Goal: Contribute content: Contribute content

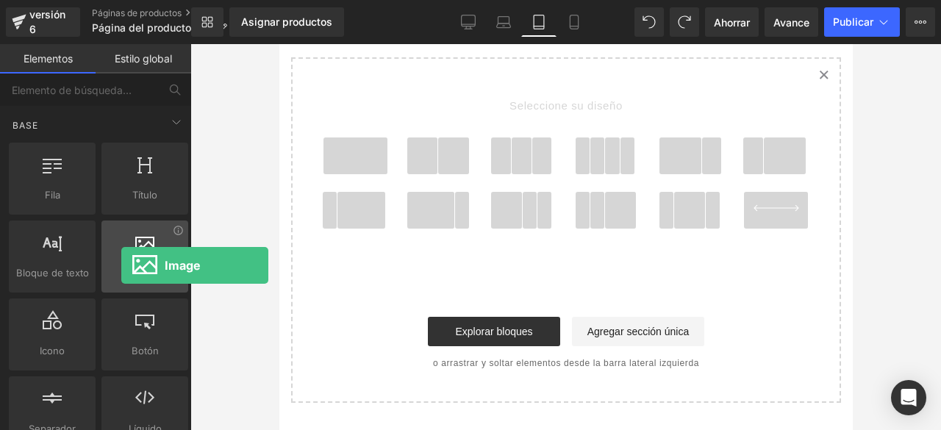
click at [121, 265] on span "Imagen" at bounding box center [145, 272] width 78 height 15
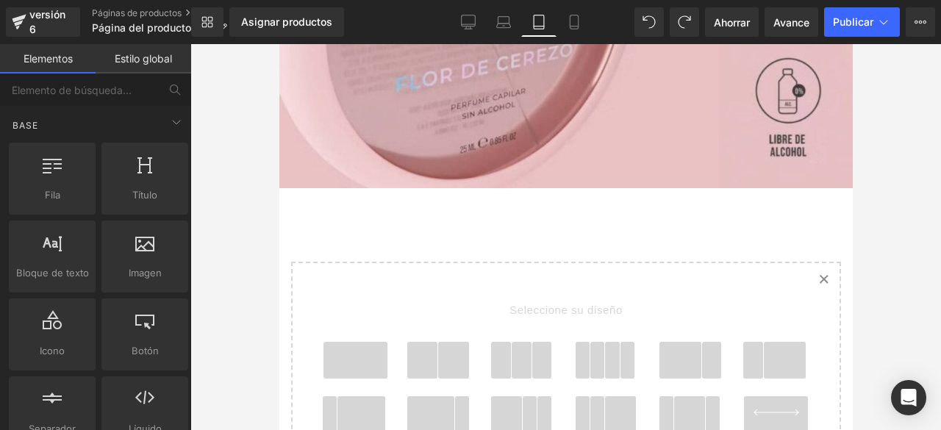
scroll to position [884, 0]
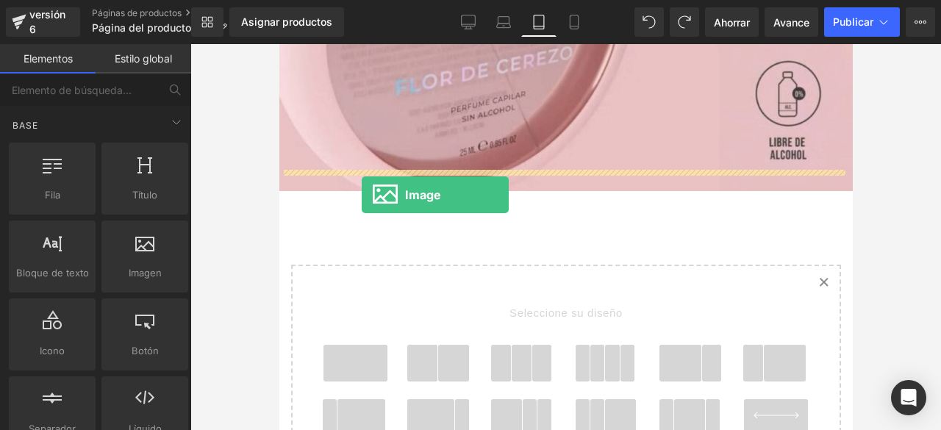
drag, startPoint x: 419, startPoint y: 303, endPoint x: 362, endPoint y: 196, distance: 121.3
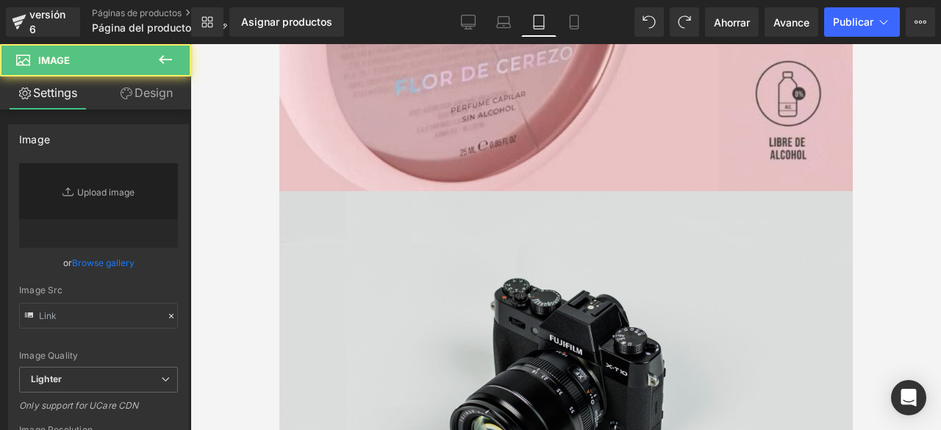
type input "//[DOMAIN_NAME][URL]"
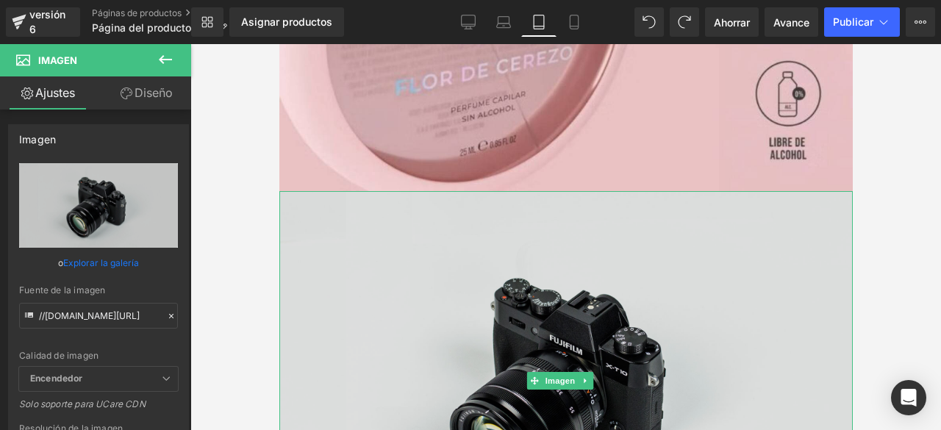
click at [565, 314] on img at bounding box center [565, 381] width 573 height 380
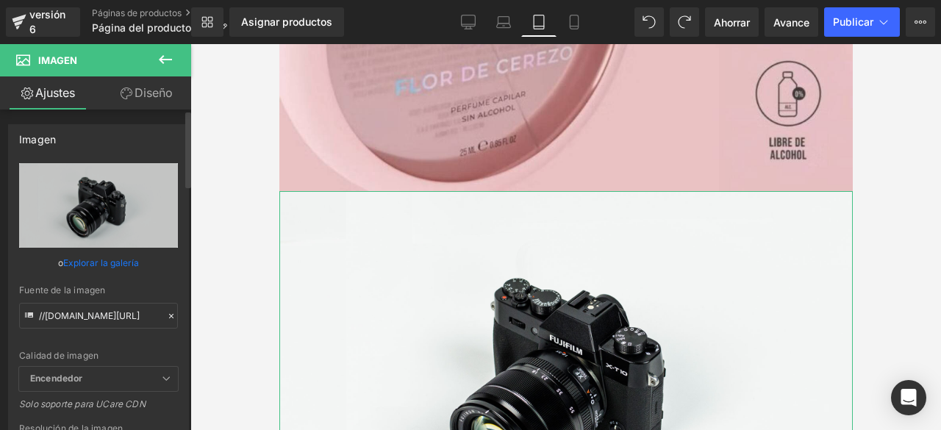
click at [100, 254] on link "Explorar la galería" at bounding box center [101, 263] width 76 height 26
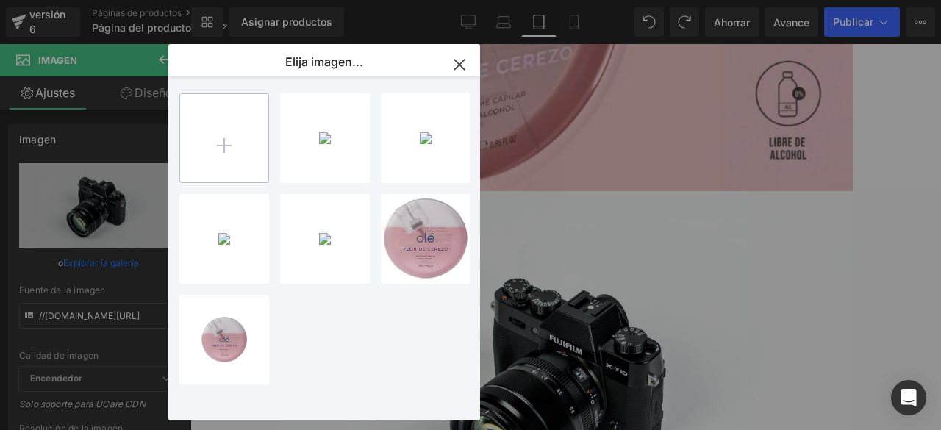
click at [221, 150] on input "file" at bounding box center [224, 138] width 88 height 88
type input "C:\fakepath\OLÉ 1.jpg"
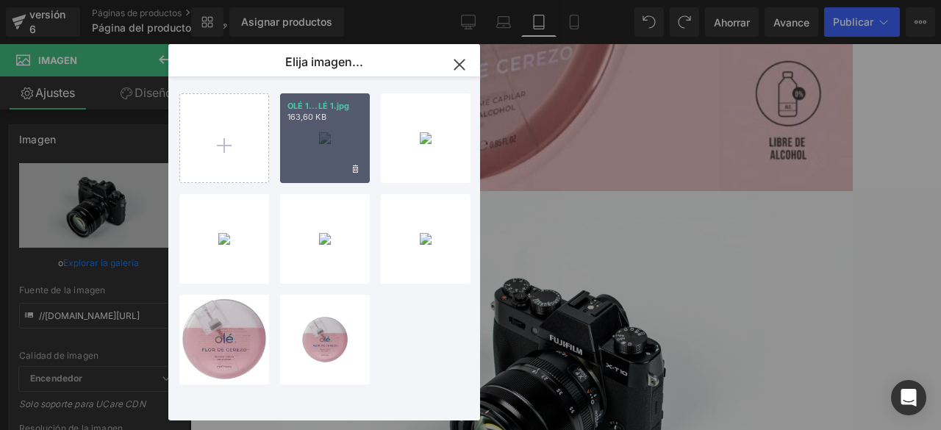
click at [328, 151] on div "OLÉ 1...LÉ 1.jpg 163,60 KB" at bounding box center [325, 138] width 90 height 90
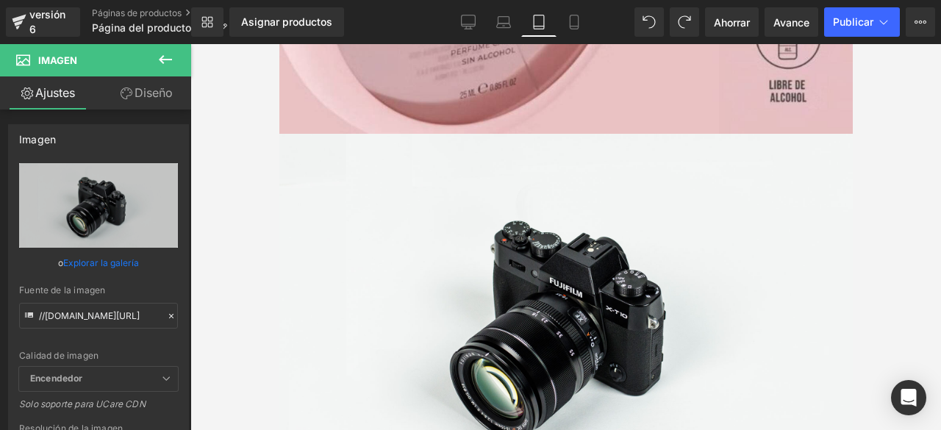
scroll to position [920, 0]
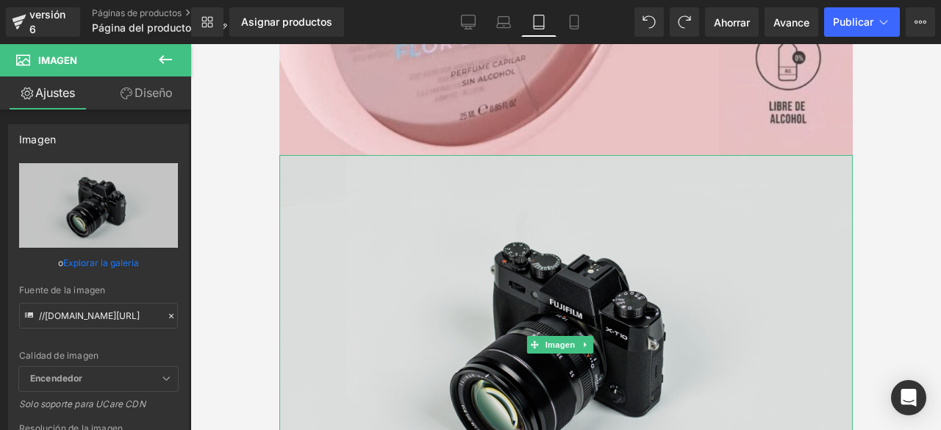
click at [639, 262] on img at bounding box center [565, 345] width 573 height 380
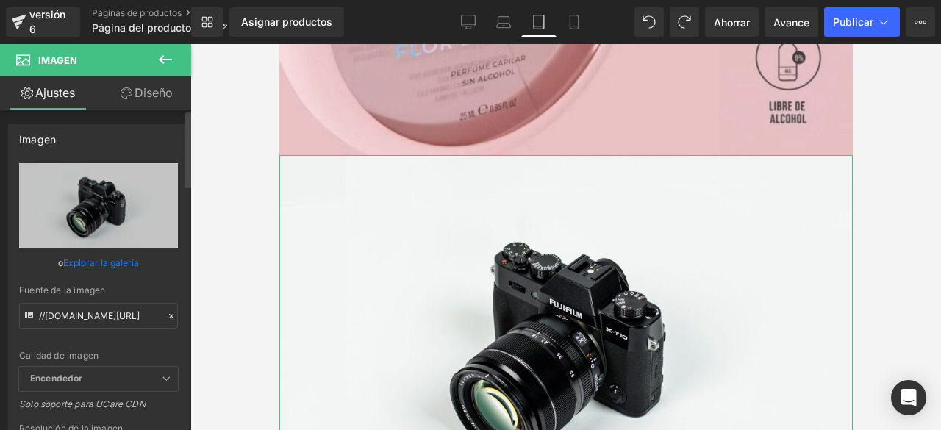
click at [106, 264] on font "Explorar la galería" at bounding box center [101, 262] width 76 height 11
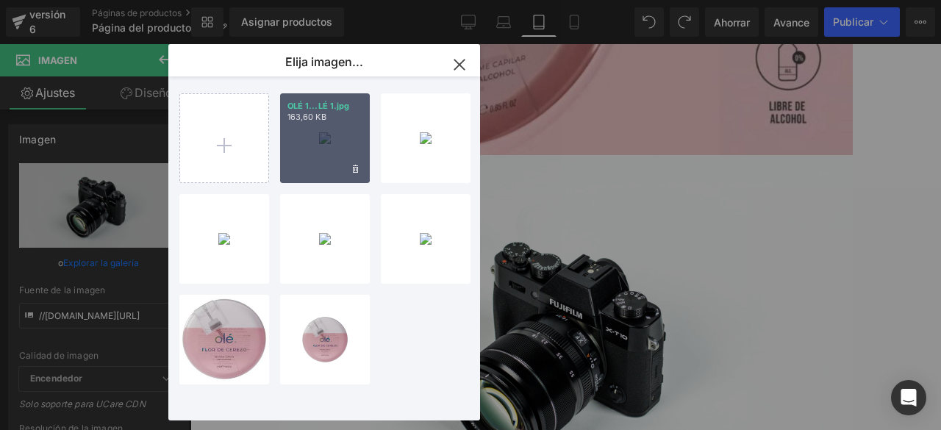
click at [339, 151] on div "OLÉ 1...LÉ 1.jpg 163,60 KB" at bounding box center [325, 138] width 90 height 90
type input "[URL][DOMAIN_NAME]"
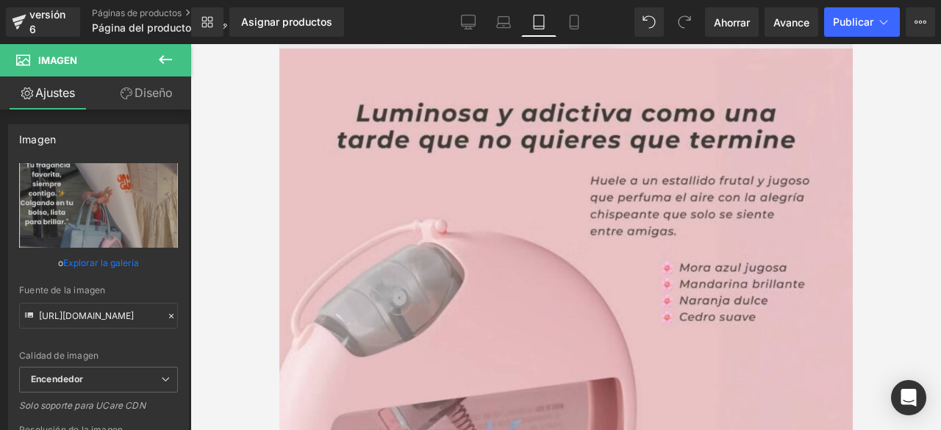
scroll to position [290, 0]
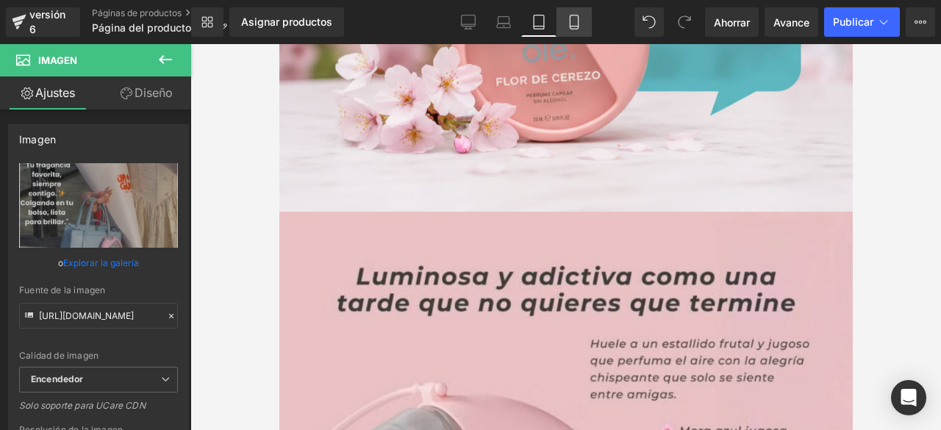
click at [579, 24] on icon at bounding box center [574, 22] width 15 height 15
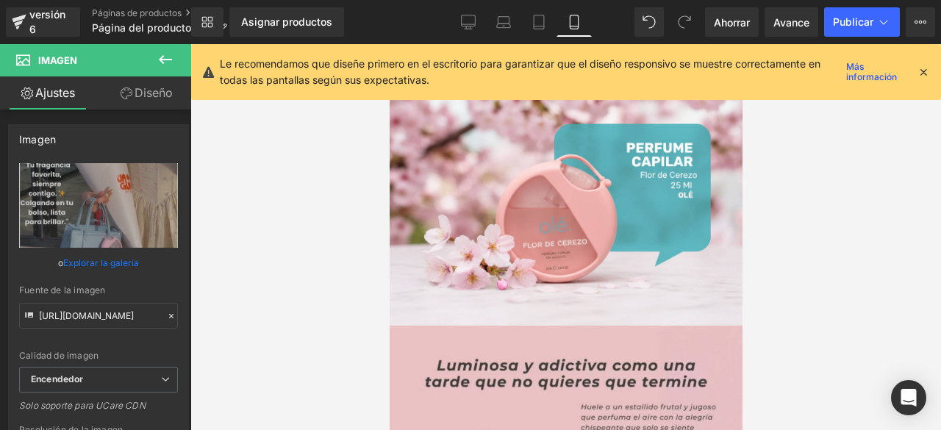
click at [923, 78] on icon at bounding box center [923, 71] width 13 height 13
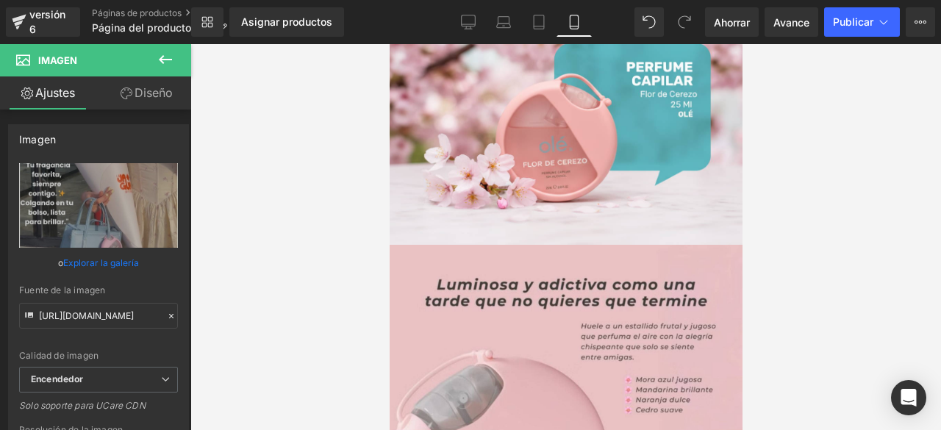
scroll to position [65, 0]
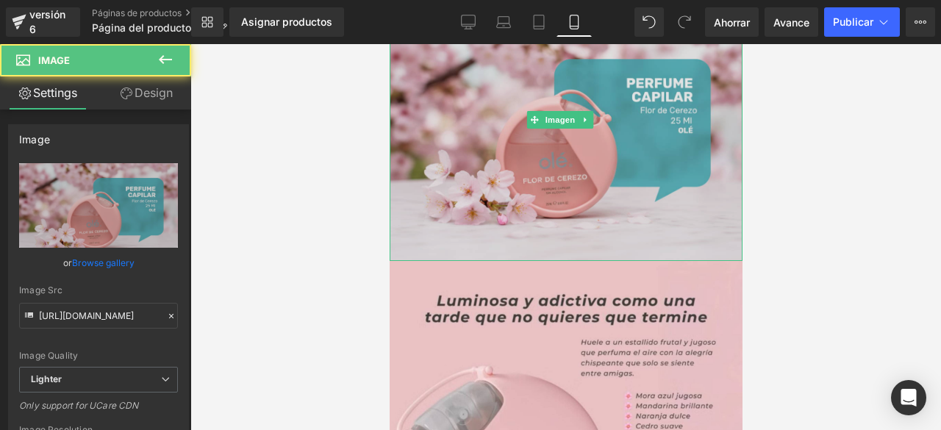
click at [664, 145] on img at bounding box center [565, 120] width 353 height 282
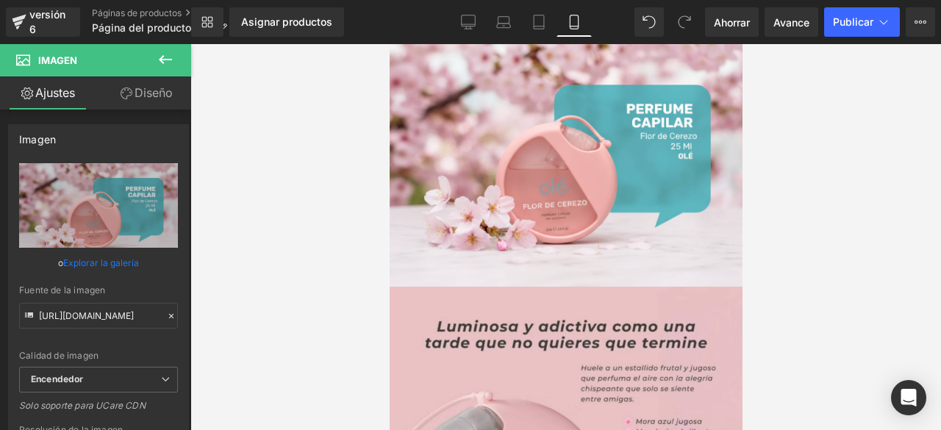
scroll to position [0, 0]
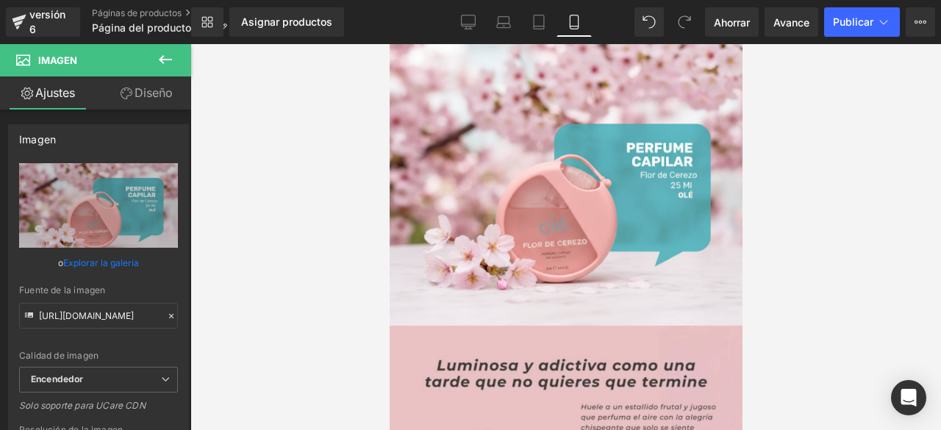
drag, startPoint x: 735, startPoint y: 146, endPoint x: 1142, endPoint y: 157, distance: 406.6
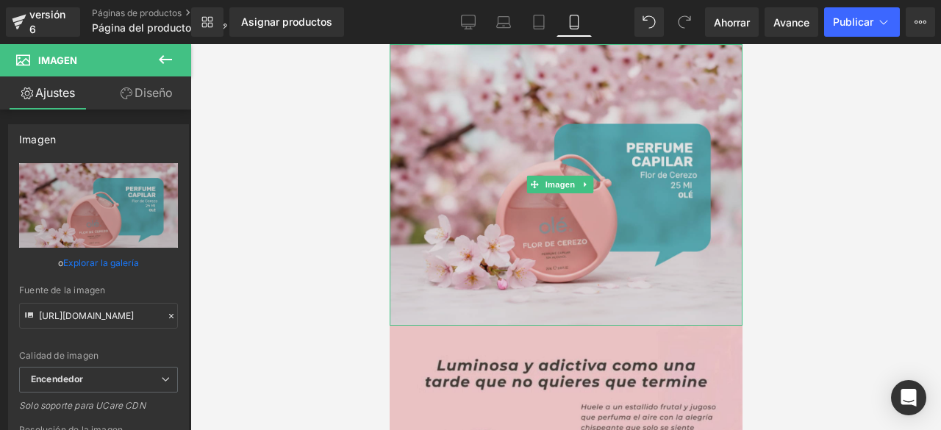
click at [631, 162] on img at bounding box center [565, 185] width 353 height 282
click at [548, 196] on img at bounding box center [565, 185] width 353 height 282
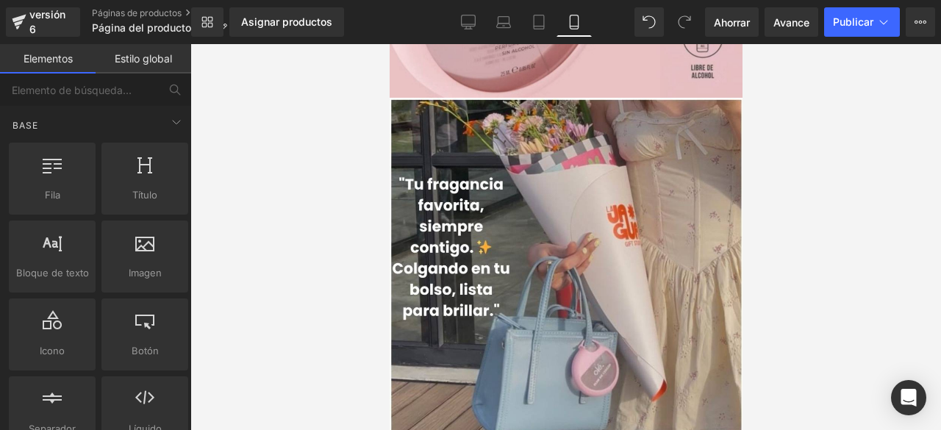
scroll to position [301, 0]
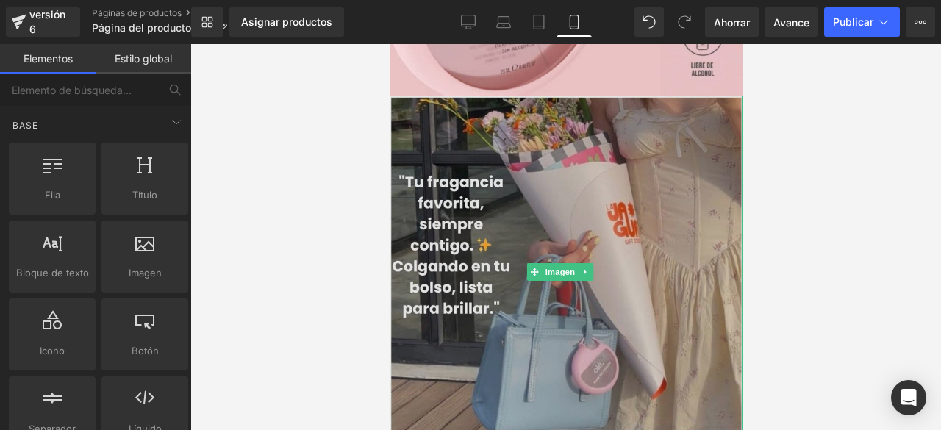
click at [587, 204] on img at bounding box center [565, 272] width 353 height 353
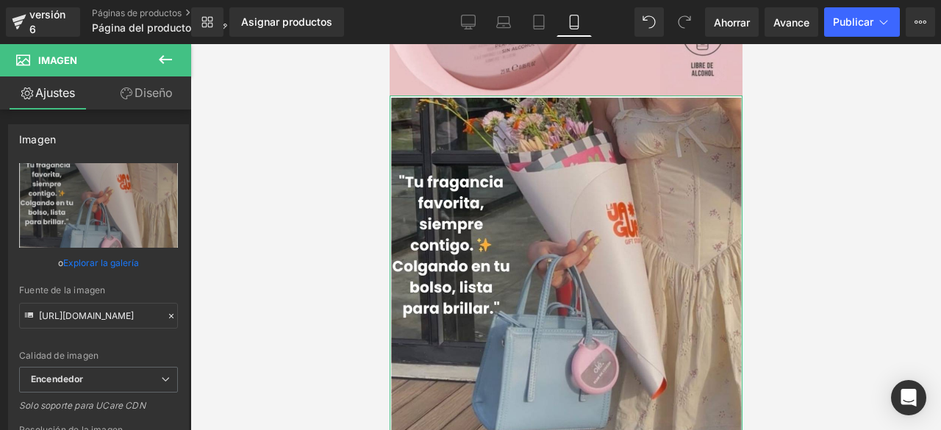
click at [145, 96] on font "Diseño" at bounding box center [154, 92] width 38 height 15
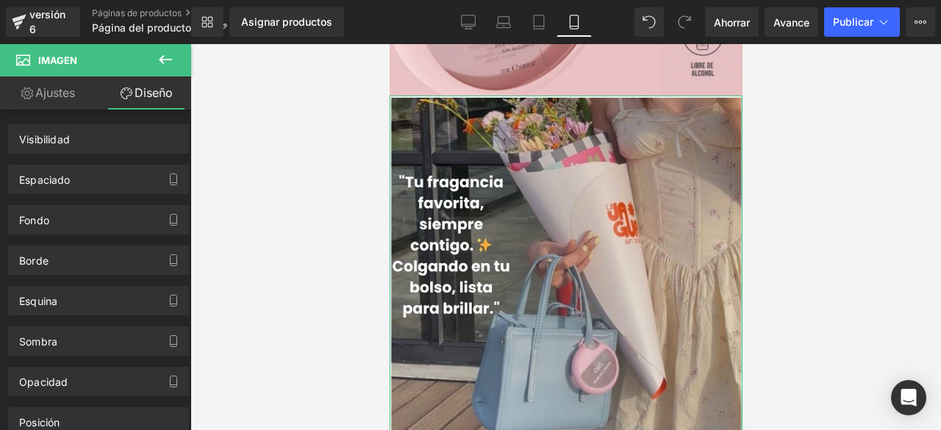
click at [71, 96] on font "Ajustes" at bounding box center [55, 92] width 40 height 15
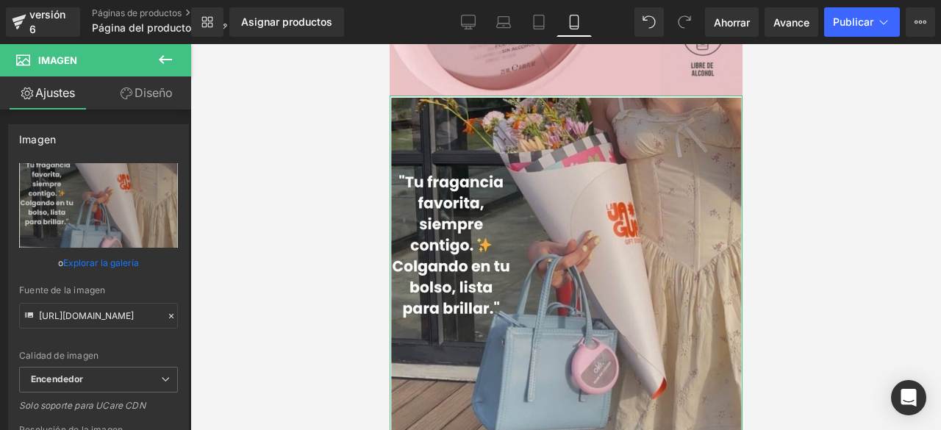
click at [129, 96] on icon at bounding box center [127, 93] width 12 height 12
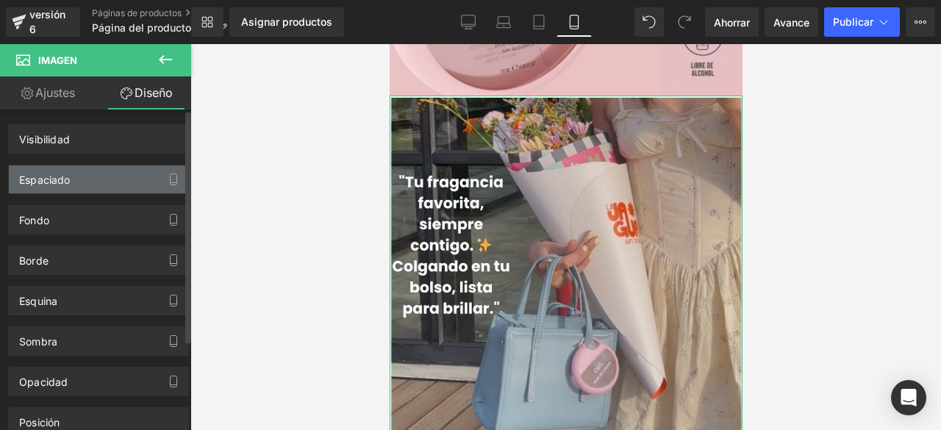
click at [75, 183] on div "Espaciado" at bounding box center [98, 179] width 179 height 28
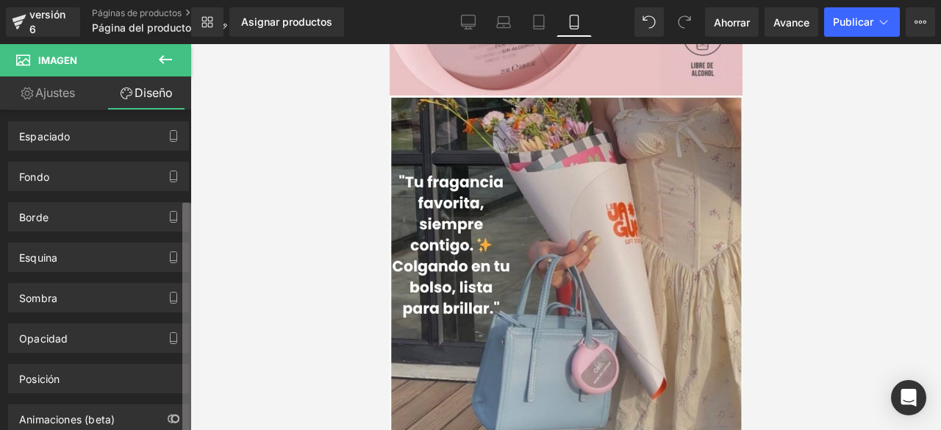
click at [207, 171] on div "Imagen Estás previsualizando cómo funciona el Reestilizará tu página. No puedes…" at bounding box center [470, 227] width 941 height 455
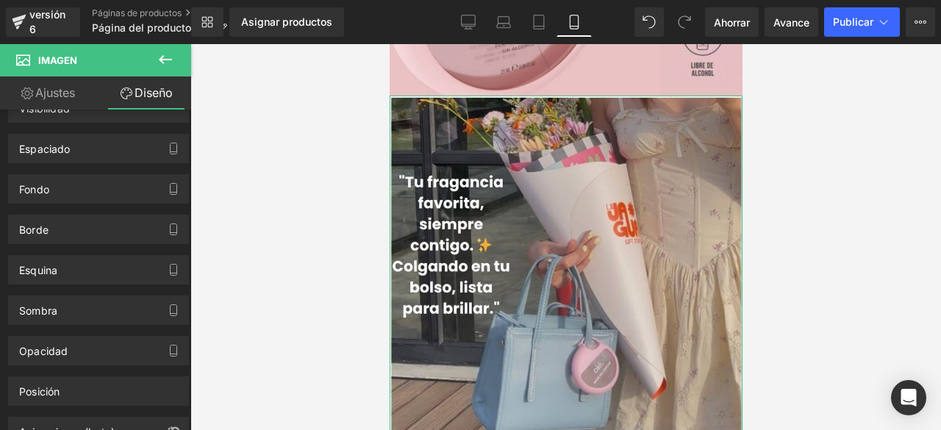
click at [50, 102] on link "Ajustes" at bounding box center [48, 92] width 96 height 33
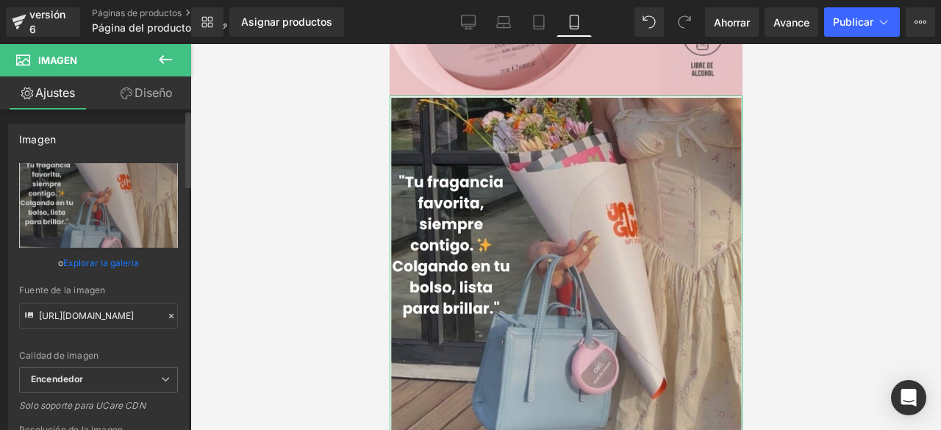
click at [178, 351] on div "[URL][DOMAIN_NAME] Reemplazar imagen Subir imagen o Explorar la galería Fuente …" at bounding box center [98, 354] width 179 height 382
click at [185, 318] on div at bounding box center [186, 272] width 9 height 321
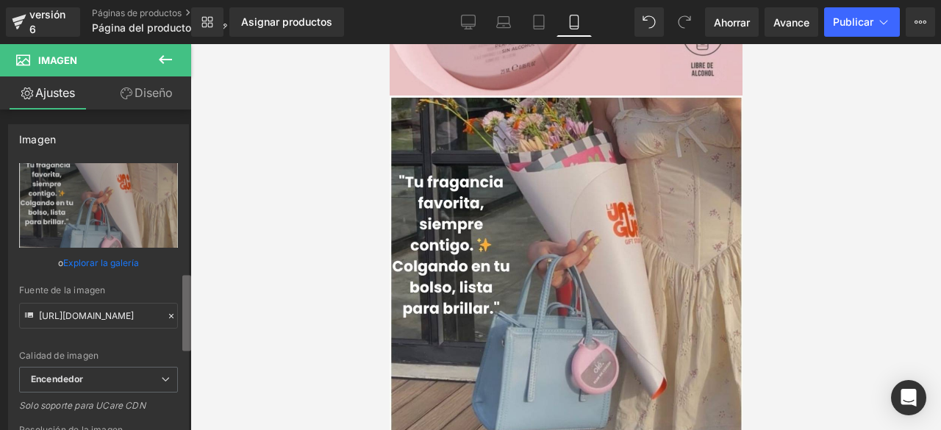
click at [193, 332] on div "Imagen Estás previsualizando cómo funciona el Reestilizará tu página. No puedes…" at bounding box center [470, 227] width 941 height 455
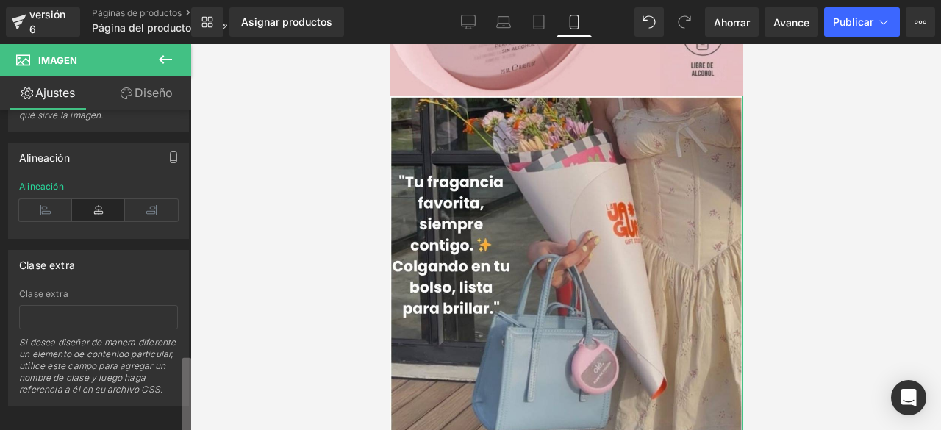
scroll to position [1020, 0]
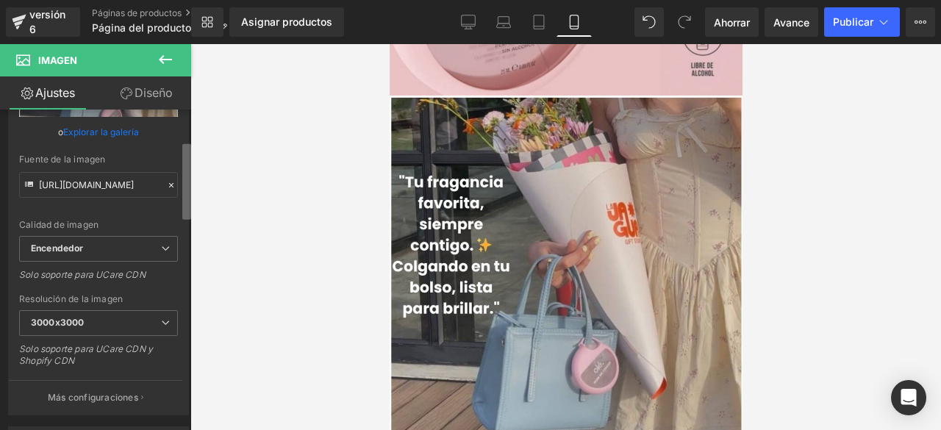
click at [303, 177] on div "Imagen Estás previsualizando cómo funciona el Reestilizará tu página. No puedes…" at bounding box center [470, 227] width 941 height 455
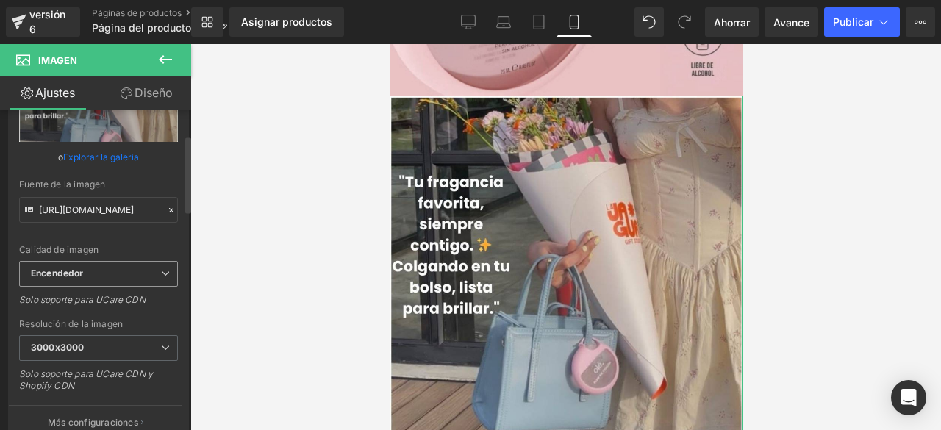
click at [135, 272] on span "Encendedor" at bounding box center [98, 274] width 159 height 26
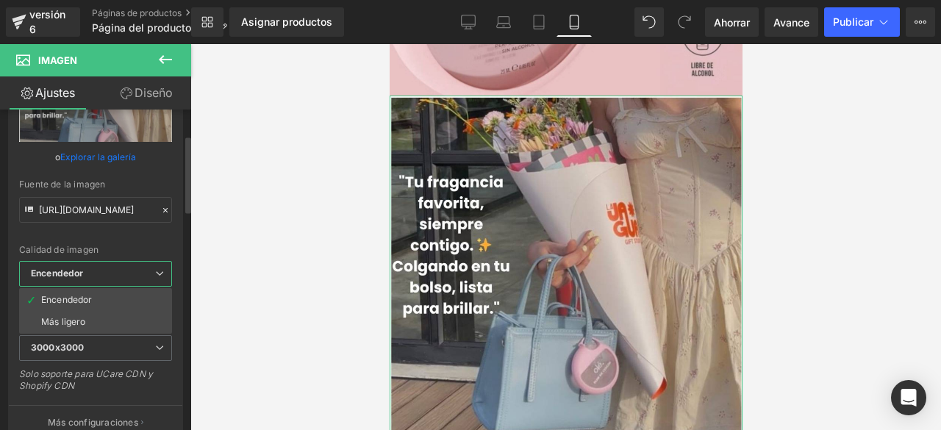
click at [157, 273] on icon at bounding box center [159, 273] width 9 height 9
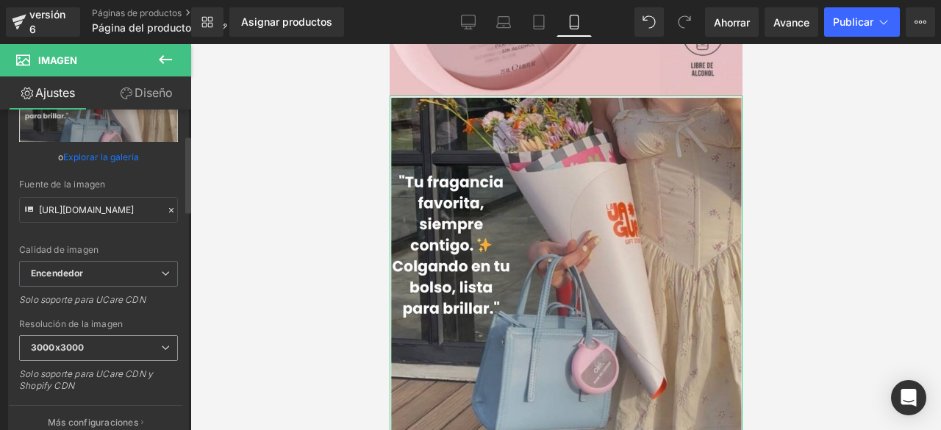
click at [157, 354] on span "3000x3000" at bounding box center [98, 348] width 159 height 26
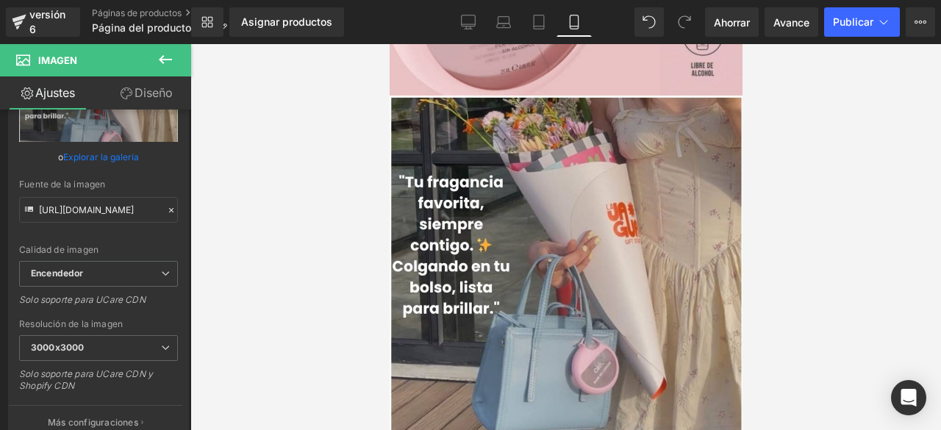
click at [232, 218] on div at bounding box center [565, 237] width 750 height 386
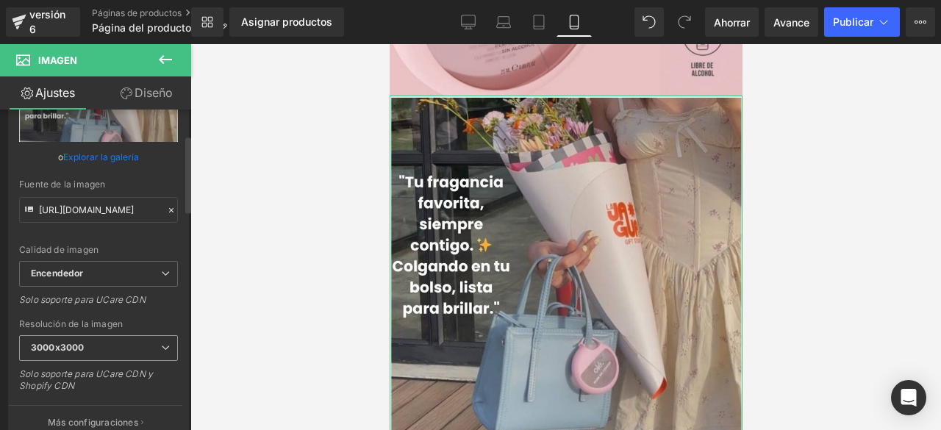
click at [40, 343] on font "3000x3000" at bounding box center [57, 347] width 53 height 11
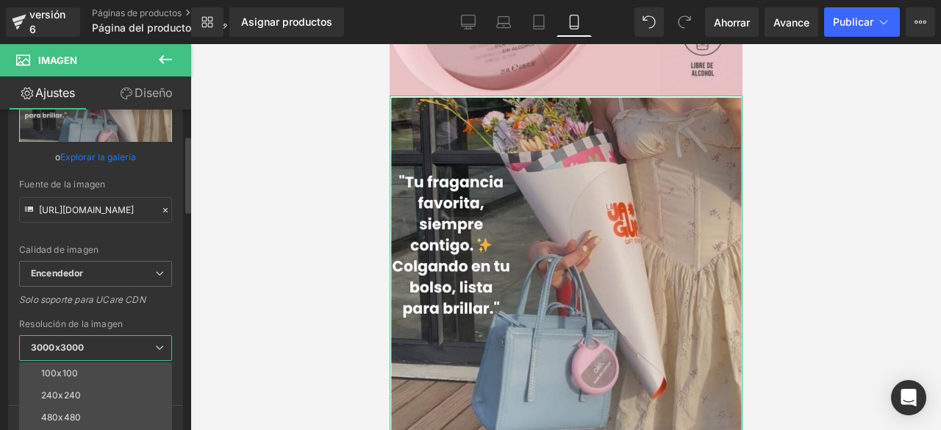
click at [49, 348] on font "3000x3000" at bounding box center [57, 347] width 53 height 11
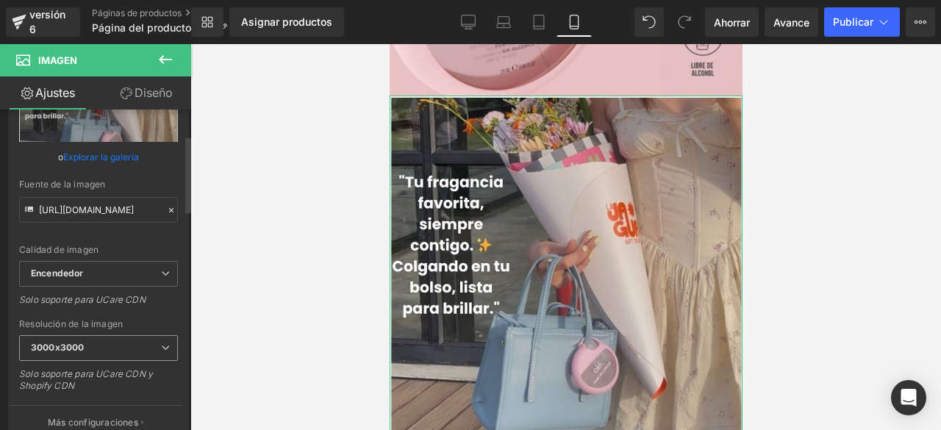
click at [49, 348] on font "3000x3000" at bounding box center [57, 347] width 53 height 11
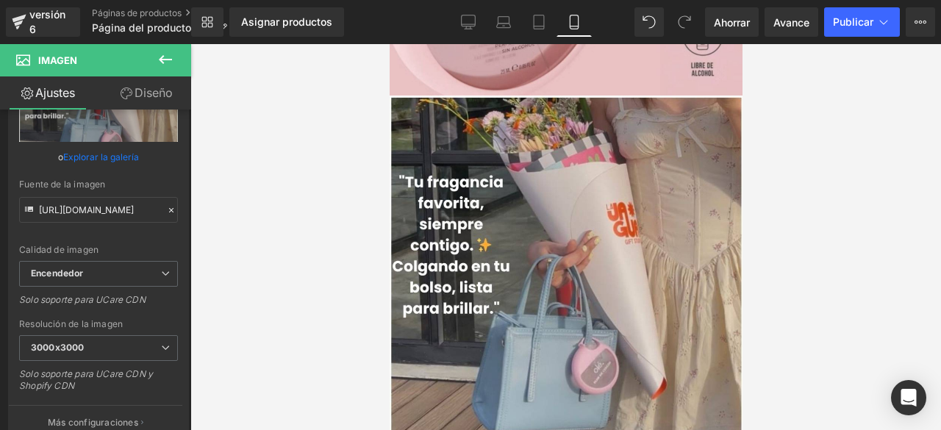
click at [200, 241] on div at bounding box center [565, 237] width 750 height 386
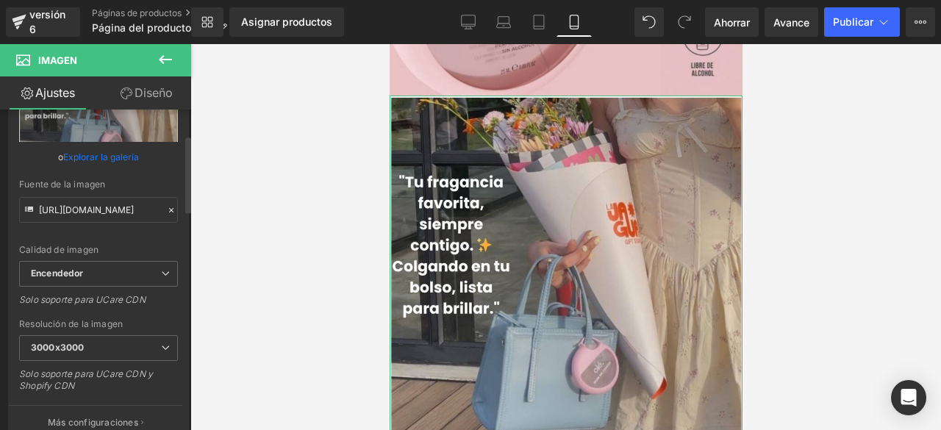
click at [183, 121] on div "Imagen [URL][DOMAIN_NAME] Reemplazar imagen Subir imagen o Explorar la galería …" at bounding box center [99, 223] width 198 height 433
click at [183, 132] on div at bounding box center [186, 272] width 9 height 321
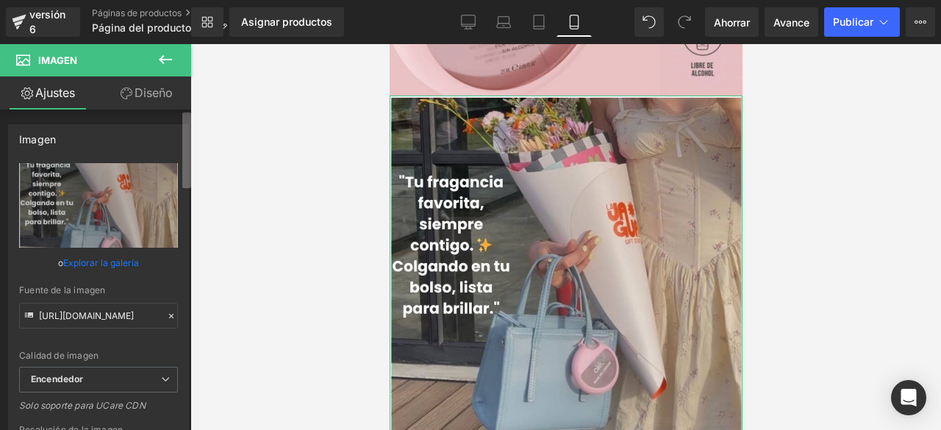
click at [184, 112] on b at bounding box center [186, 150] width 9 height 76
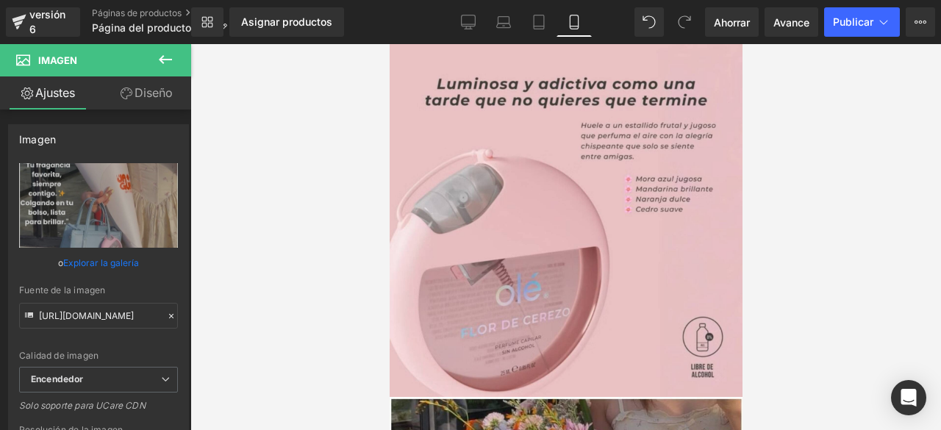
drag, startPoint x: 737, startPoint y: 151, endPoint x: 1131, endPoint y: 68, distance: 403.4
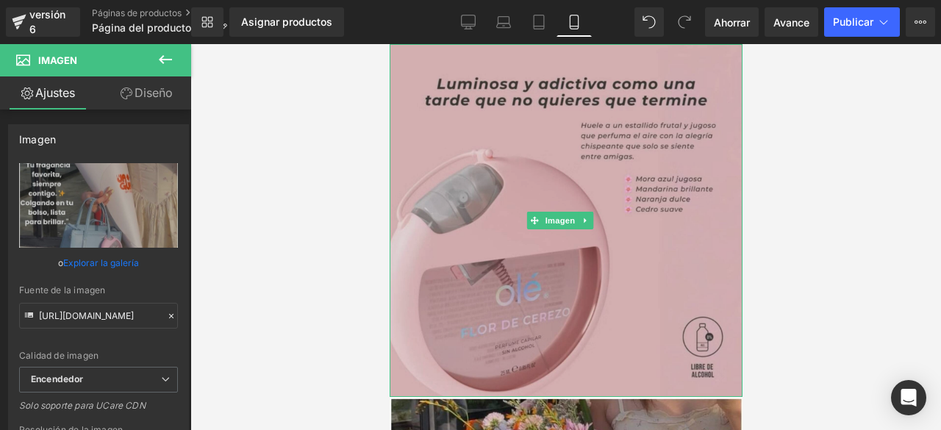
click at [616, 113] on img at bounding box center [565, 220] width 353 height 353
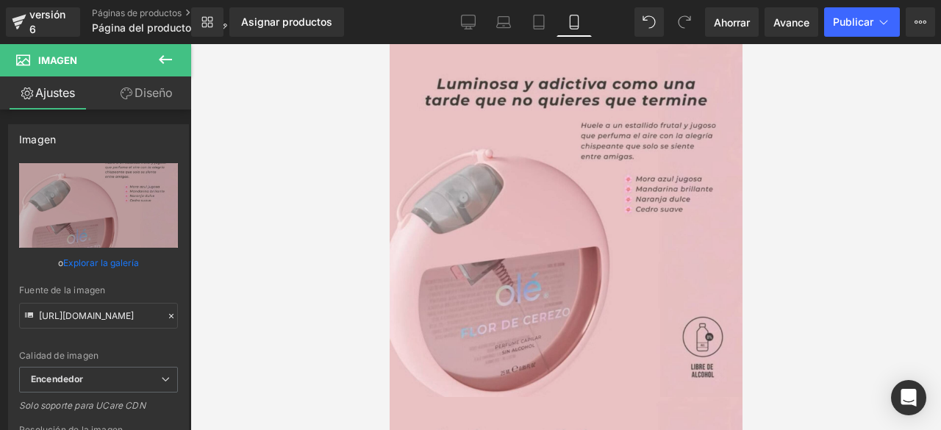
click at [742, 363] on div at bounding box center [565, 237] width 750 height 386
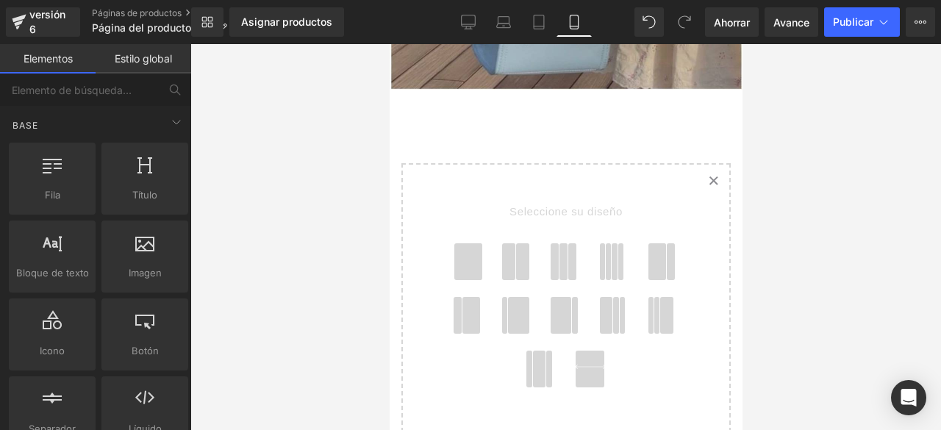
scroll to position [675, 0]
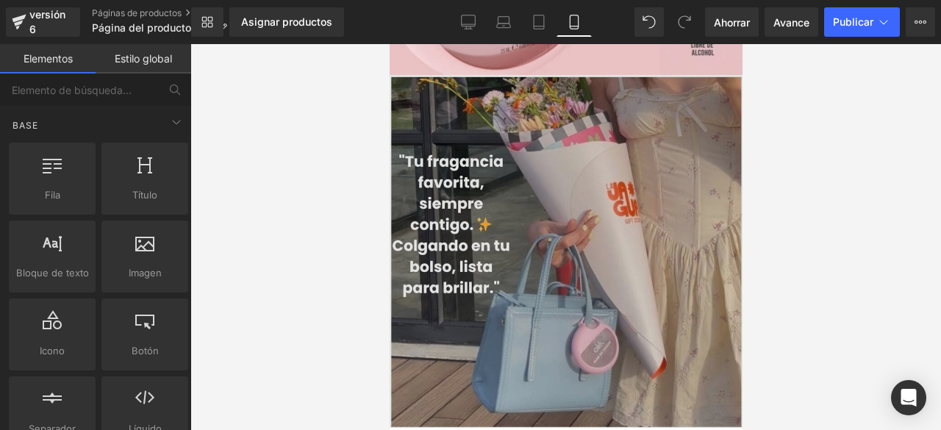
click at [598, 201] on img at bounding box center [565, 251] width 353 height 353
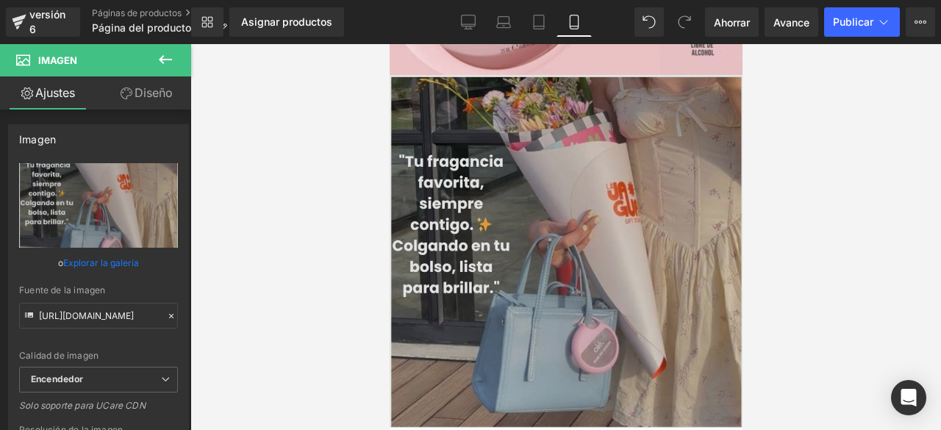
click at [532, 192] on img at bounding box center [565, 251] width 353 height 353
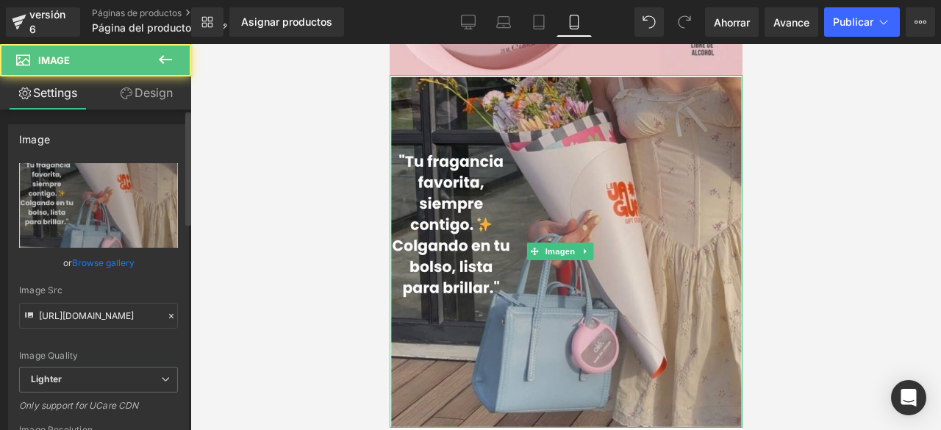
click at [113, 259] on link "Browse gallery" at bounding box center [103, 263] width 62 height 26
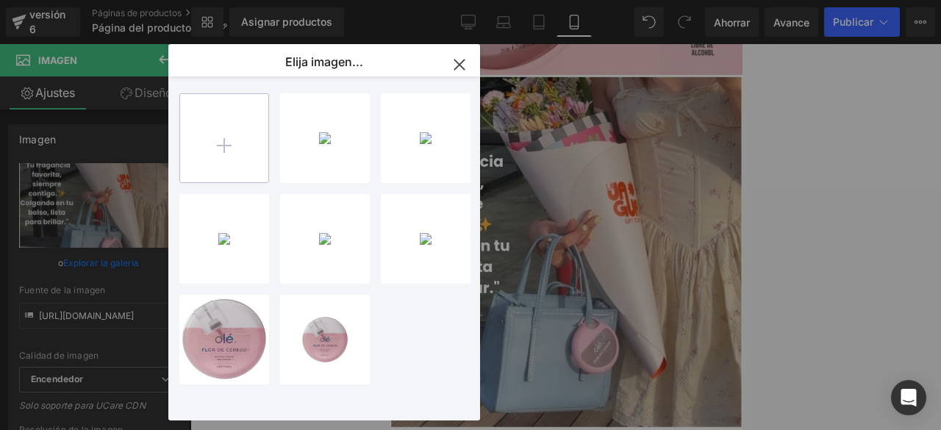
click at [243, 103] on input "file" at bounding box center [224, 138] width 88 height 88
type input "C:\fakepath\1 OLÉ.jpg"
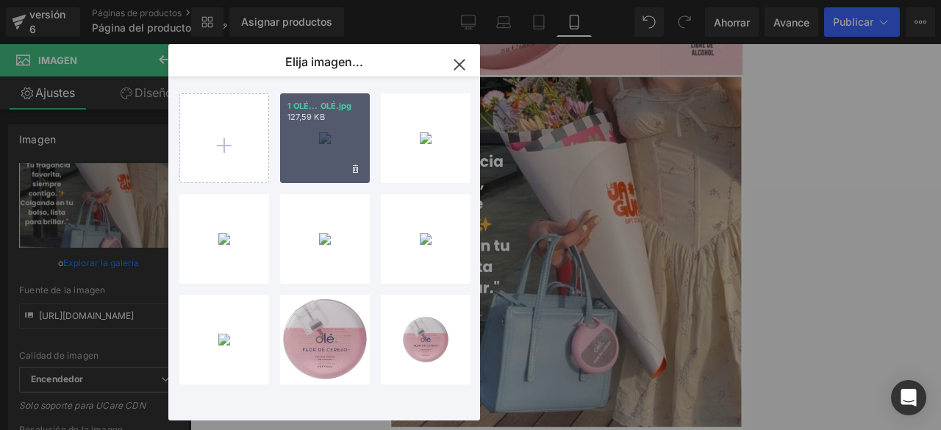
click at [343, 130] on div "1 OLÉ... OLÉ.jpg 127,59 KB" at bounding box center [325, 138] width 90 height 90
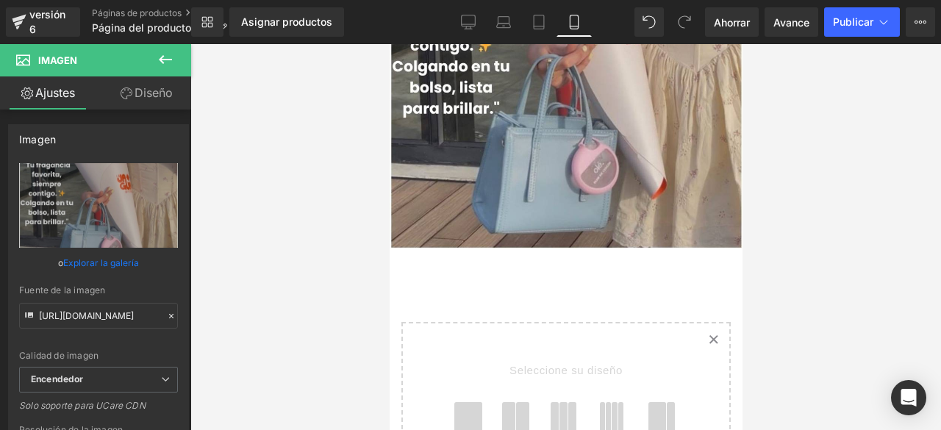
scroll to position [751, 0]
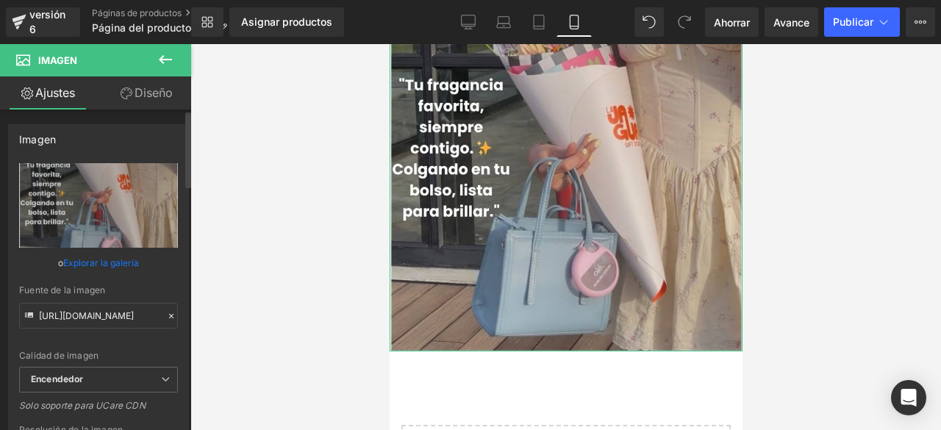
click at [90, 259] on font "Explorar la galería" at bounding box center [101, 262] width 76 height 11
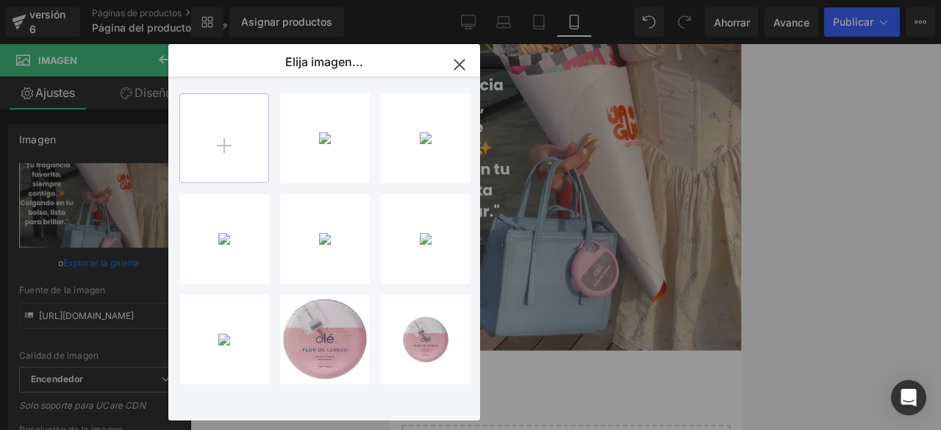
click at [250, 151] on input "file" at bounding box center [224, 138] width 88 height 88
type input "C:\fakepath\1 OLÉ.jpg"
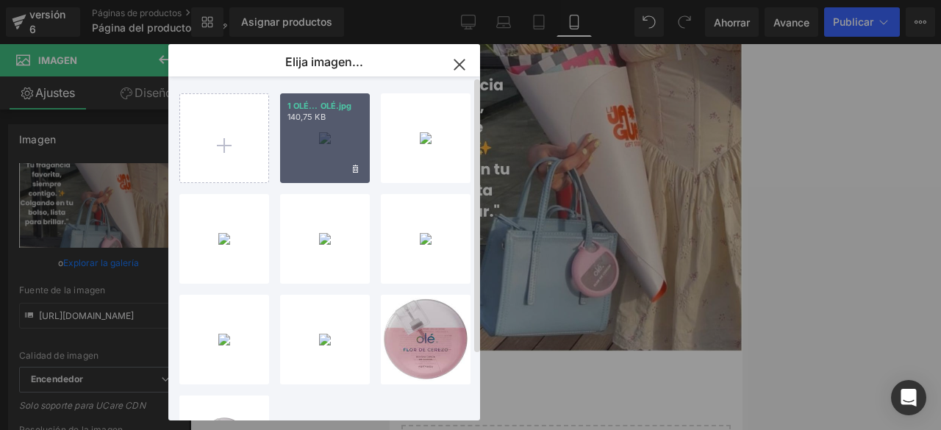
click at [331, 155] on div "1 OLÉ... OLÉ.jpg 140,75 KB" at bounding box center [325, 138] width 90 height 90
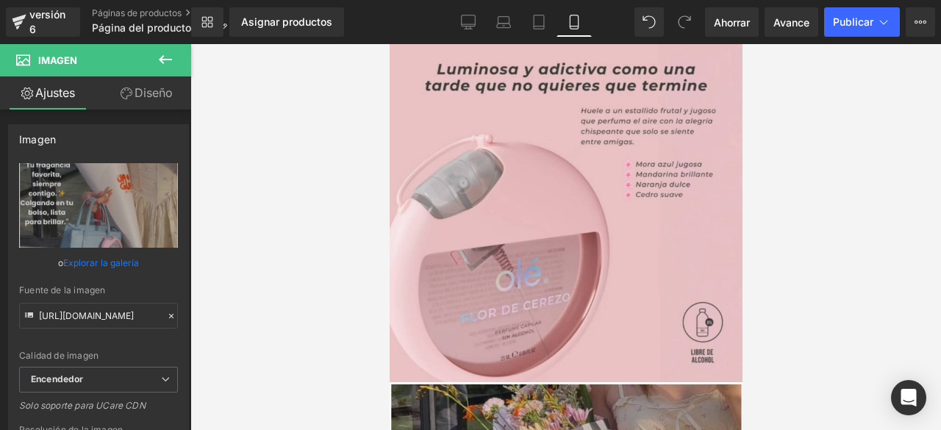
scroll to position [584, 0]
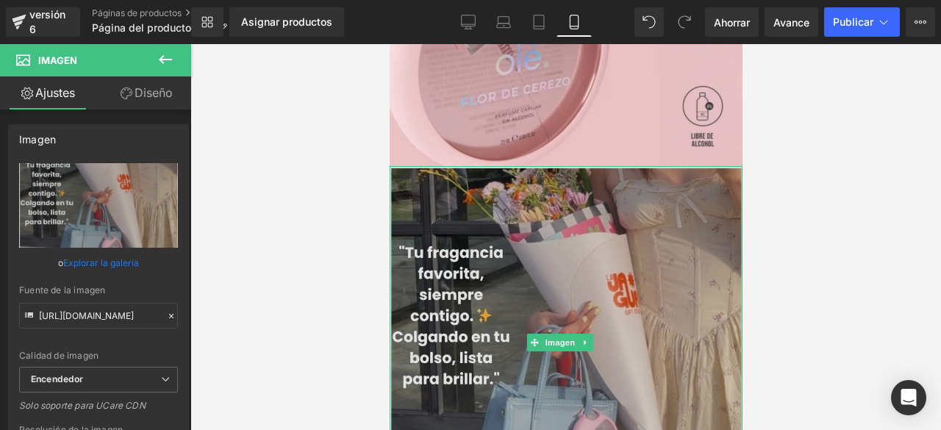
click at [517, 309] on img at bounding box center [565, 342] width 353 height 353
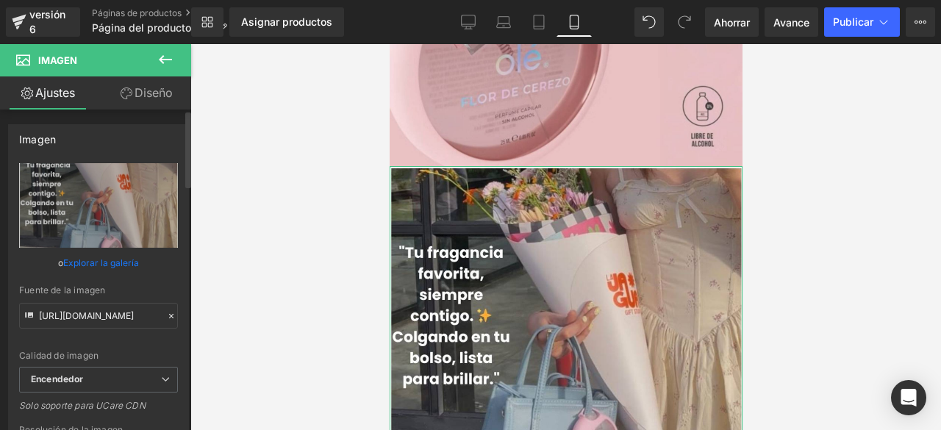
click at [85, 254] on link "Explorar la galería" at bounding box center [101, 263] width 76 height 26
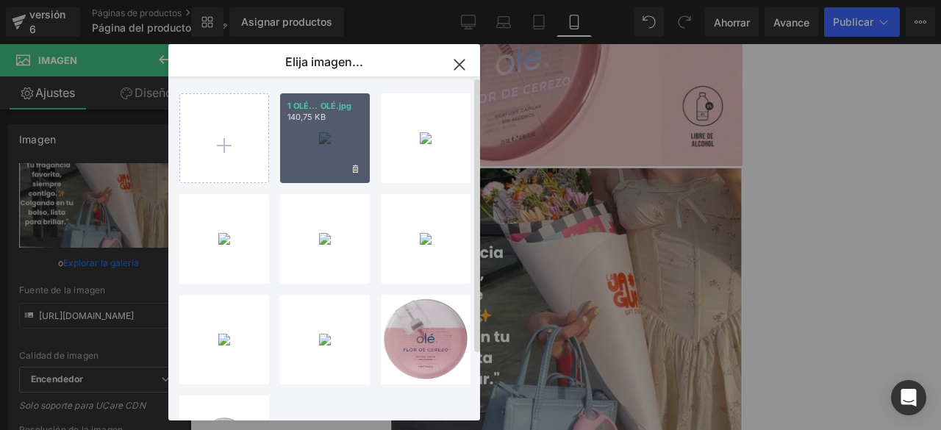
click at [306, 157] on div "1 OLÉ... OLÉ.jpg 140,75 KB" at bounding box center [325, 138] width 90 height 90
type input "[URL][DOMAIN_NAME]"
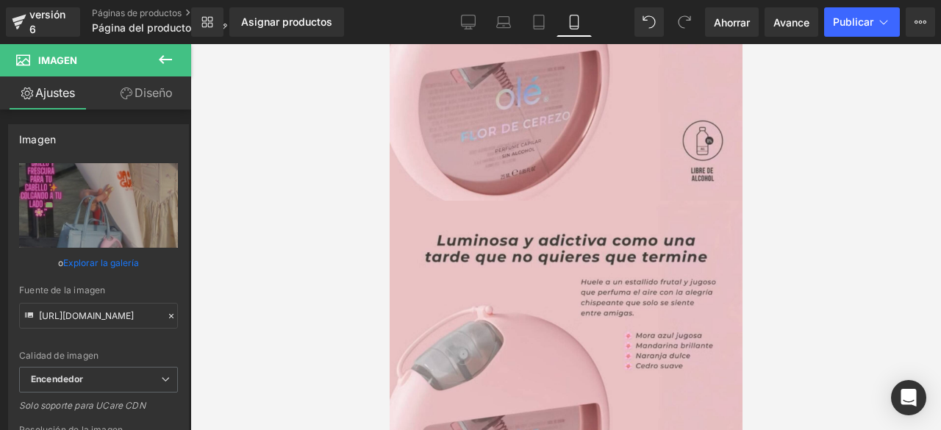
scroll to position [0, 0]
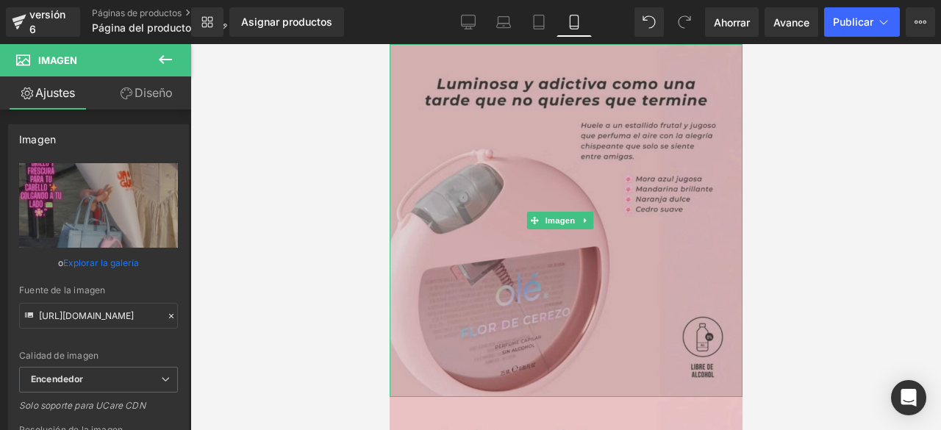
click at [619, 228] on img at bounding box center [565, 220] width 353 height 353
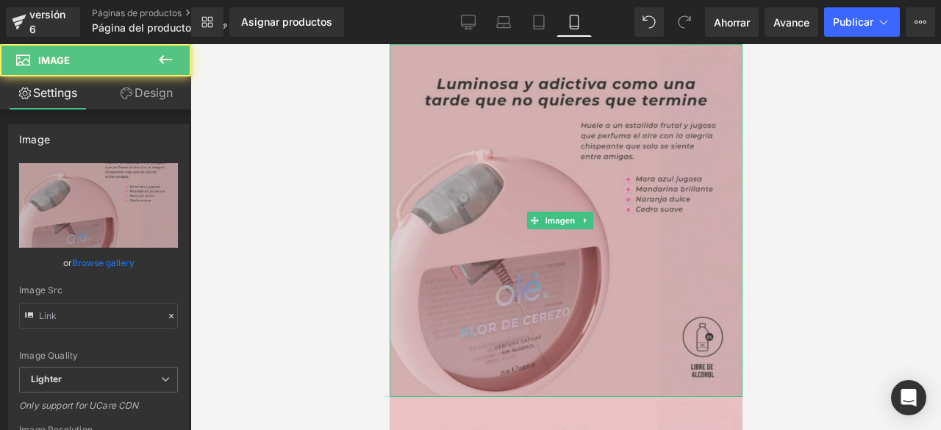
type input "[URL][DOMAIN_NAME]"
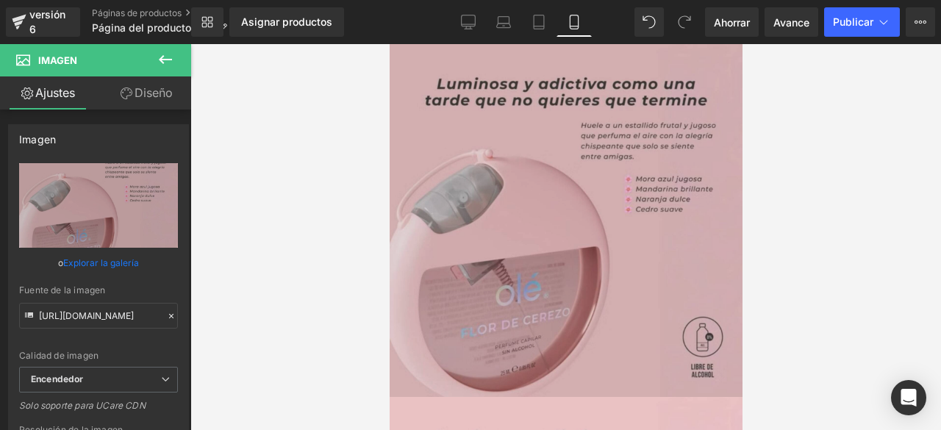
click at [656, 267] on img at bounding box center [565, 220] width 353 height 353
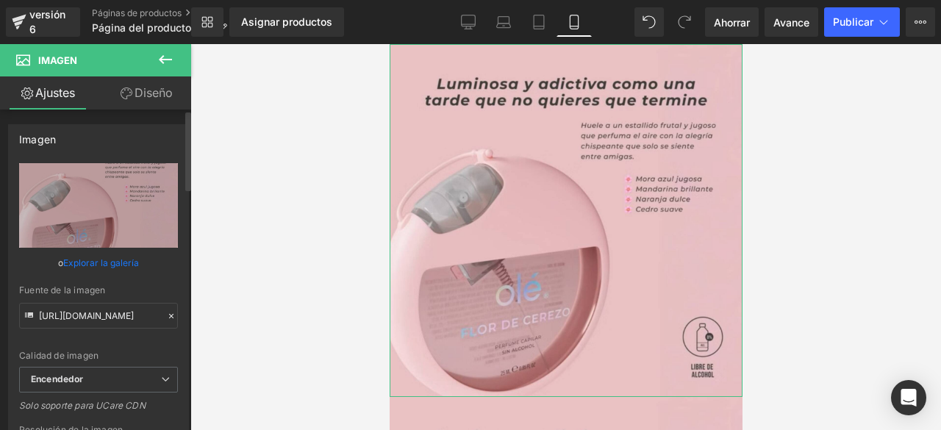
click at [110, 262] on font "Explorar la galería" at bounding box center [101, 262] width 76 height 11
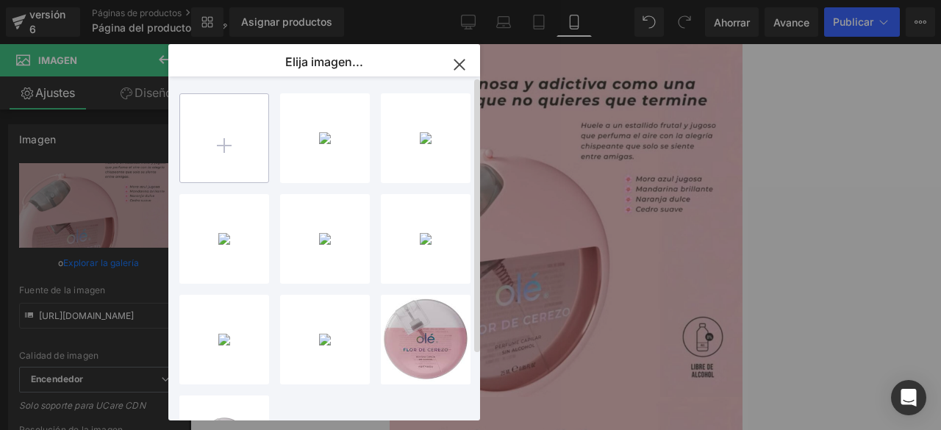
click at [190, 165] on input "file" at bounding box center [224, 138] width 88 height 88
click at [228, 156] on input "file" at bounding box center [224, 138] width 88 height 88
type input "C:\fakepath\2 OLÉ.PNG"
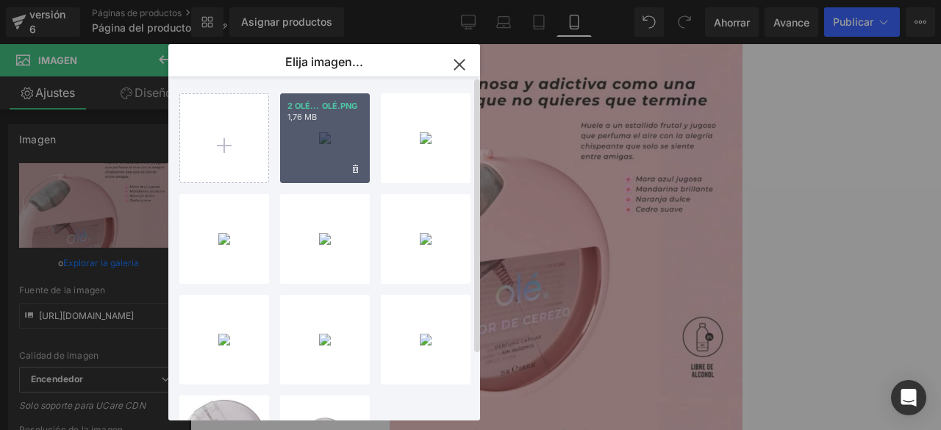
click at [334, 145] on div "2 OLÉ... OLÉ.PNG 1,76 MB" at bounding box center [325, 138] width 90 height 90
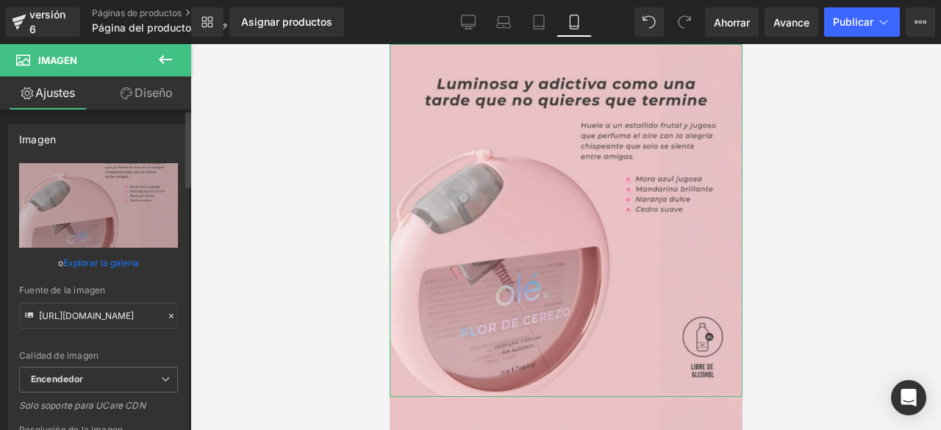
click at [107, 264] on font "Explorar la galería" at bounding box center [101, 262] width 76 height 11
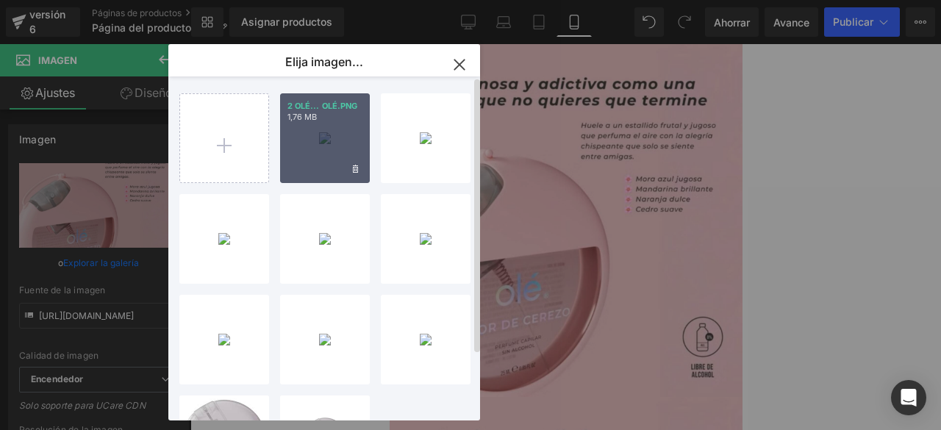
click at [313, 184] on div "2 OLÉ... OLÉ.PNG 1,76 MB ¿Borrar imagen? Sí No 1 OLÉ... OLÉ.jpg 140,75 KB ¿Borr…" at bounding box center [332, 251] width 307 height 350
click at [315, 146] on div "2 OLÉ... OLÉ.PNG 1,76 MB" at bounding box center [325, 138] width 90 height 90
type input "[URL][DOMAIN_NAME]"
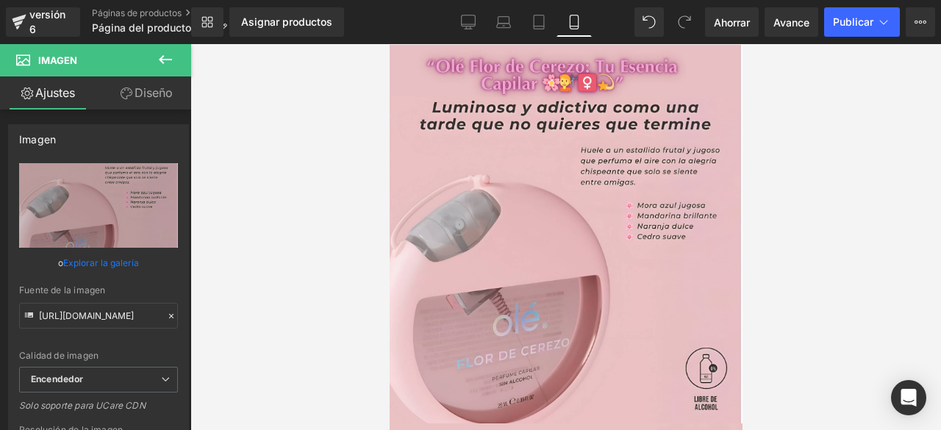
click at [854, 159] on div at bounding box center [565, 237] width 750 height 386
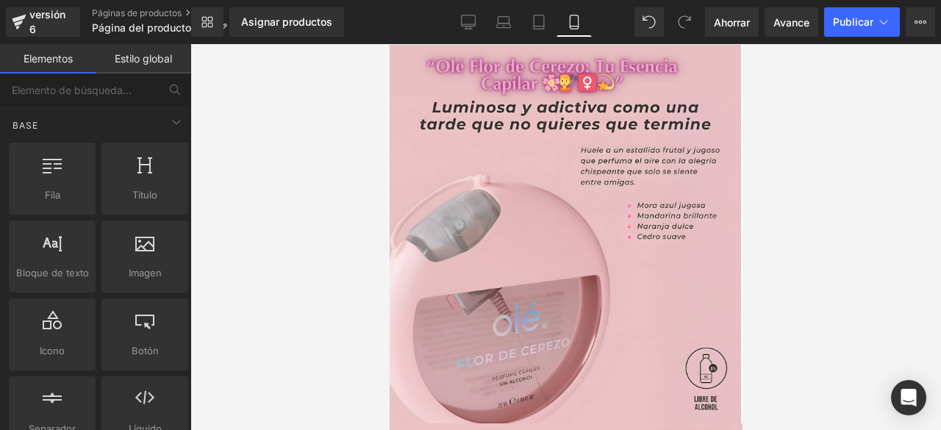
click at [848, 219] on div at bounding box center [565, 237] width 750 height 386
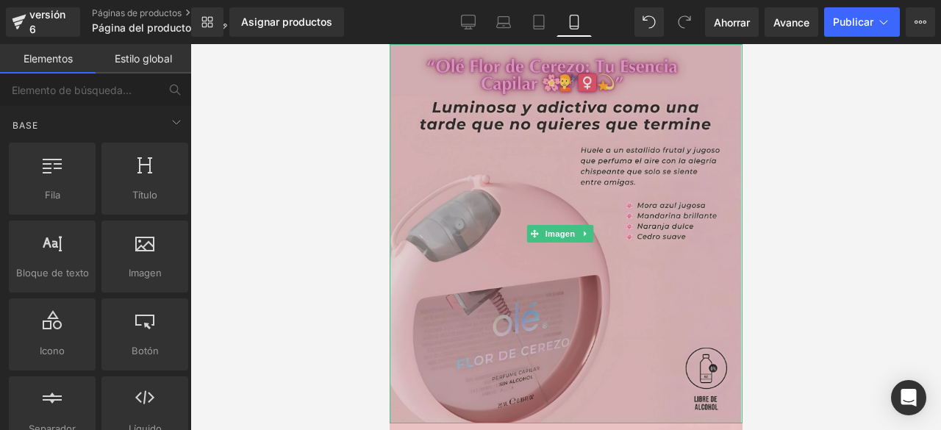
click at [581, 87] on img at bounding box center [565, 233] width 353 height 379
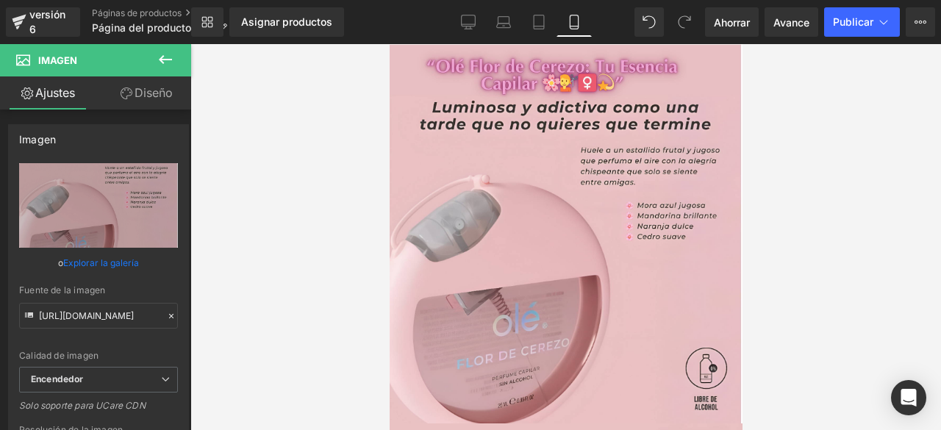
click at [809, 257] on div at bounding box center [565, 237] width 750 height 386
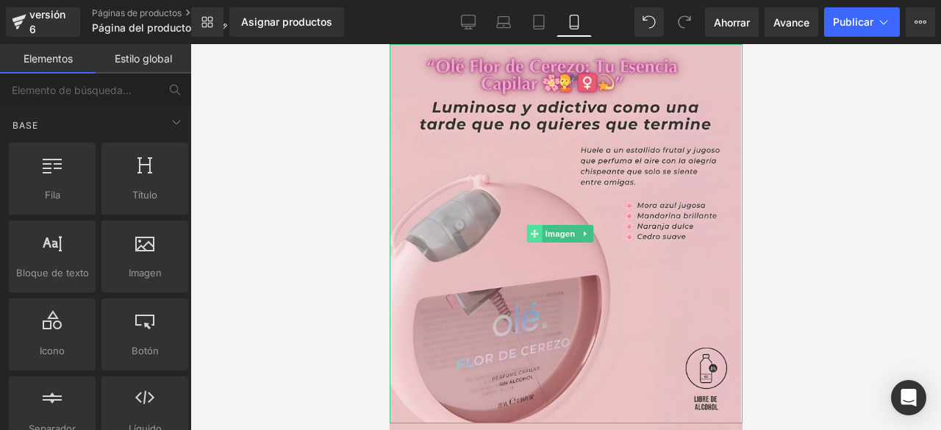
click at [540, 225] on span at bounding box center [533, 234] width 15 height 18
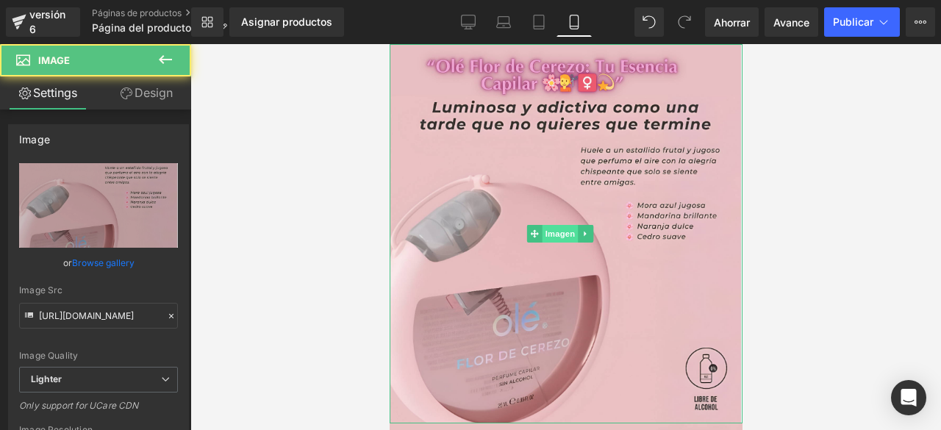
click at [553, 229] on font "Imagen" at bounding box center [560, 234] width 30 height 10
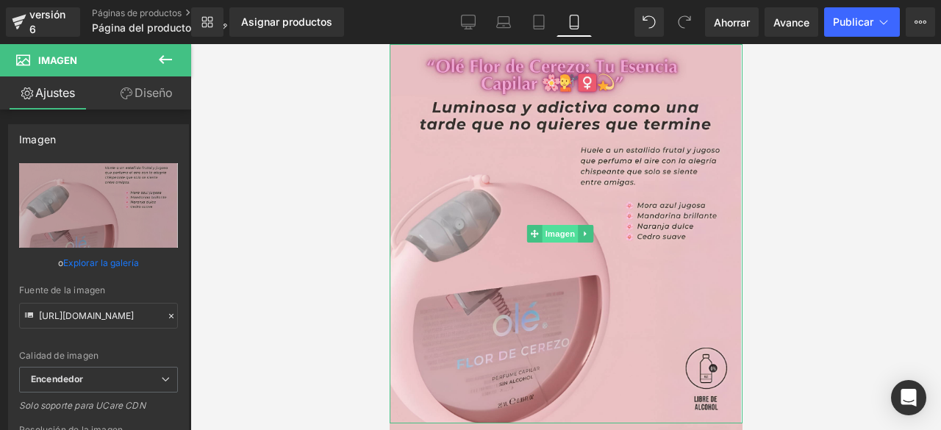
click at [553, 229] on font "Imagen" at bounding box center [560, 234] width 30 height 10
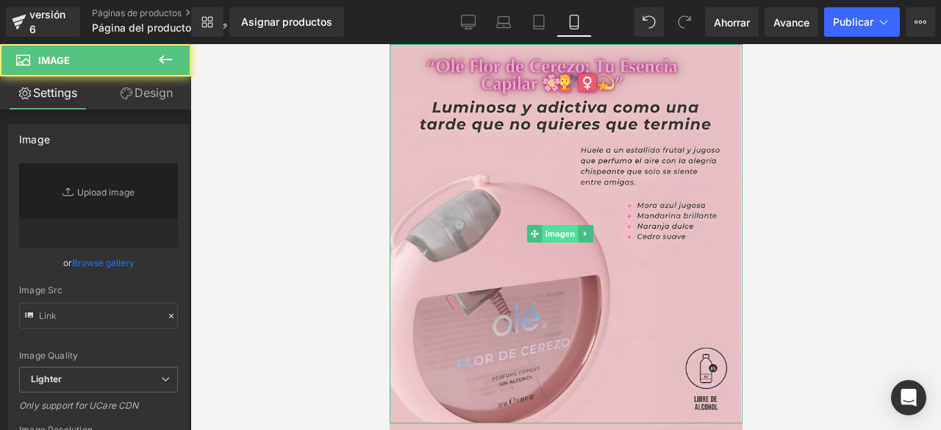
type input "[URL][DOMAIN_NAME]"
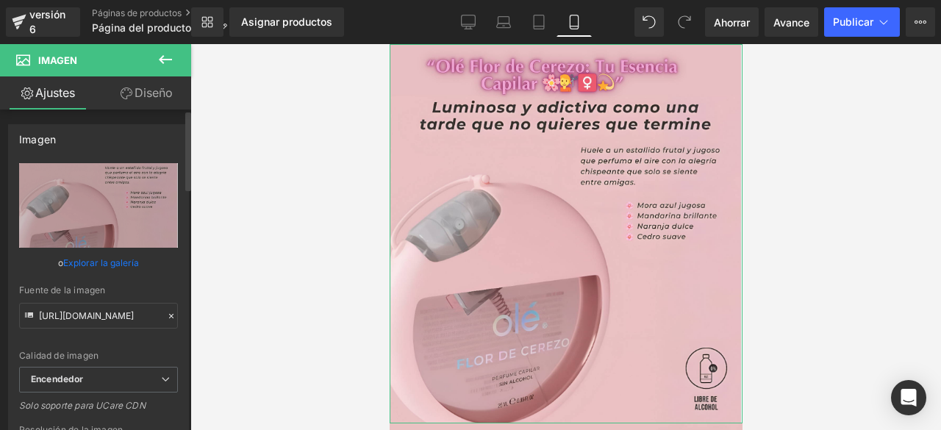
click at [109, 257] on font "Explorar la galería" at bounding box center [101, 262] width 76 height 11
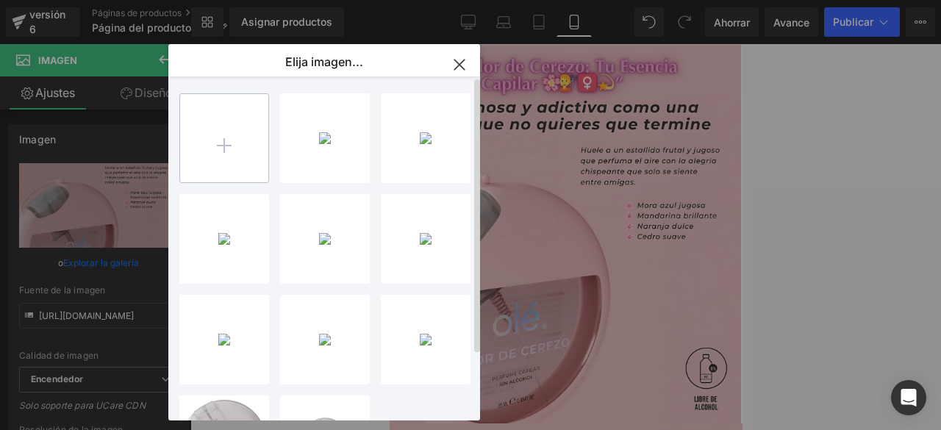
click at [236, 138] on input "file" at bounding box center [224, 138] width 88 height 88
type input "C:\fakepath\3 OLÉ.PNG"
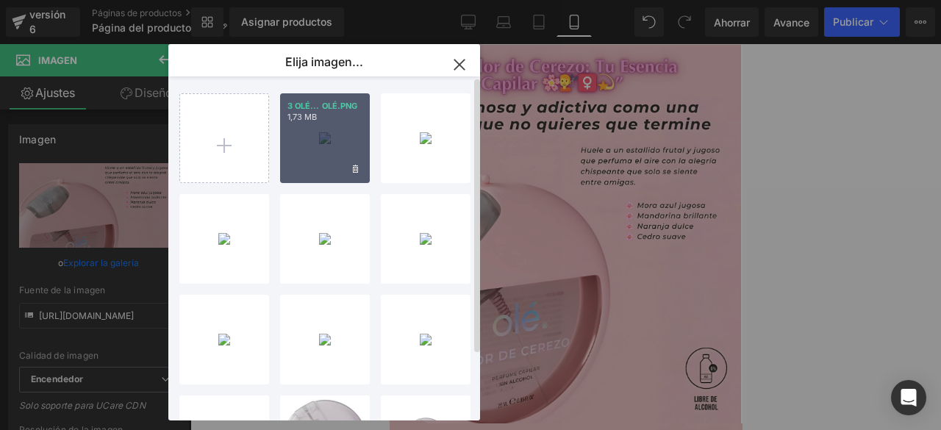
click at [323, 140] on div "3 OLÉ... OLÉ.PNG 1,73 MB" at bounding box center [325, 138] width 90 height 90
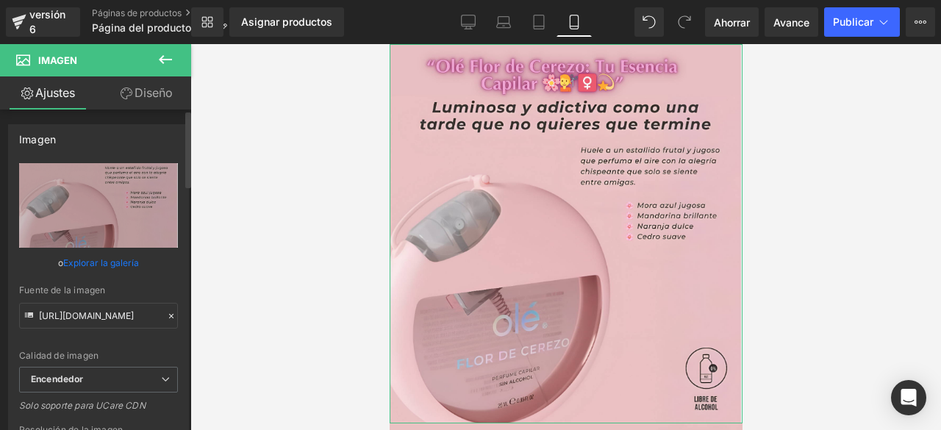
click at [107, 259] on font "Explorar la galería" at bounding box center [101, 262] width 76 height 11
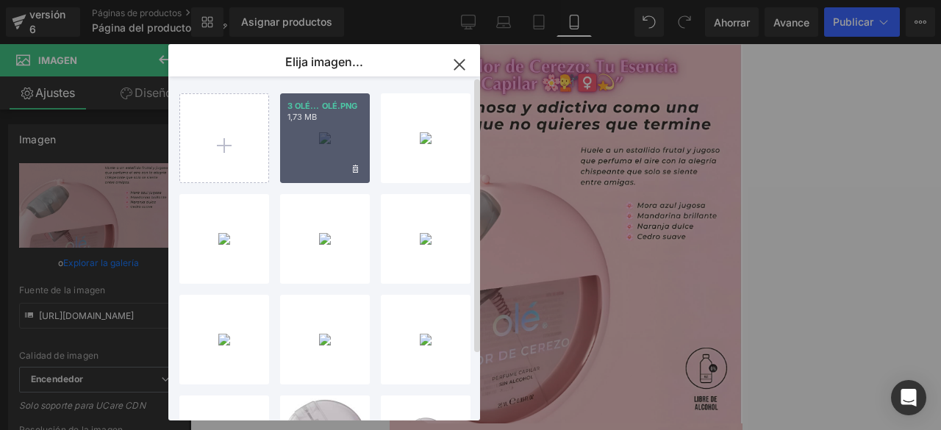
click at [350, 143] on div "3 OLÉ... OLÉ.PNG 1,73 MB" at bounding box center [325, 138] width 90 height 90
type input "[URL][DOMAIN_NAME]"
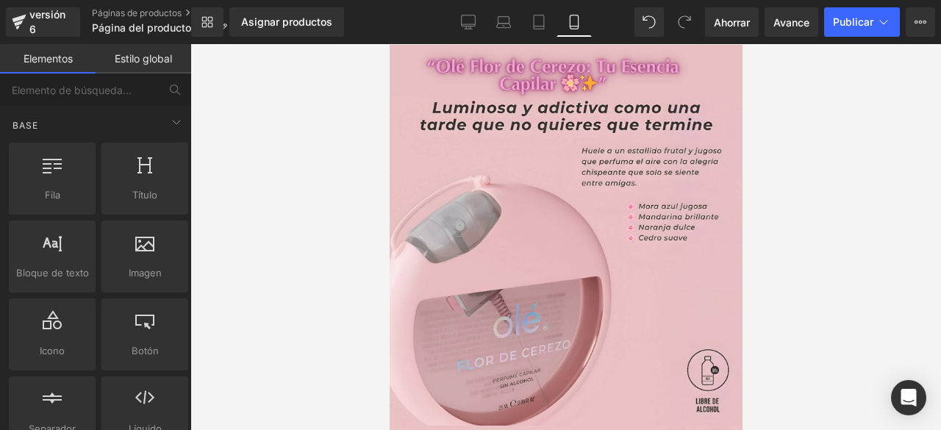
click at [905, 280] on div at bounding box center [565, 237] width 750 height 386
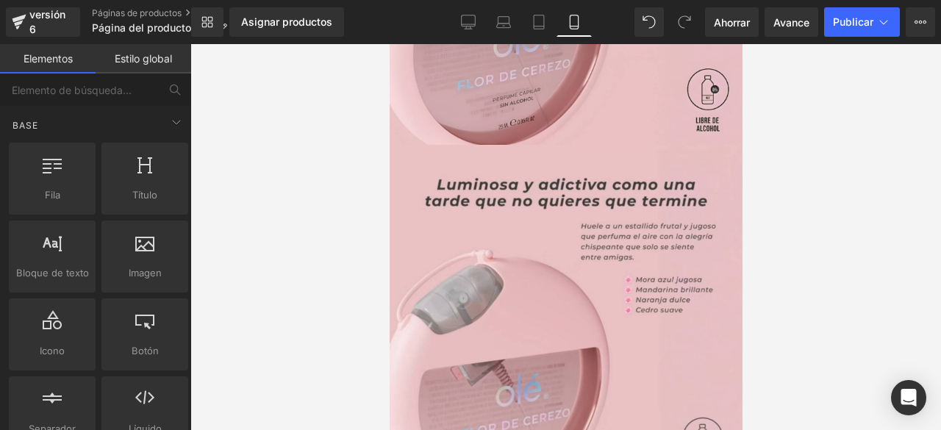
scroll to position [372, 0]
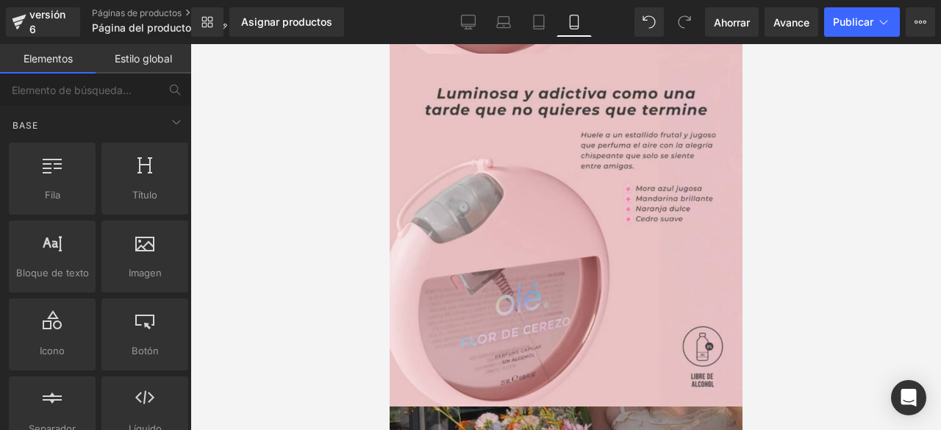
drag, startPoint x: 734, startPoint y: 90, endPoint x: 1141, endPoint y: 210, distance: 424.7
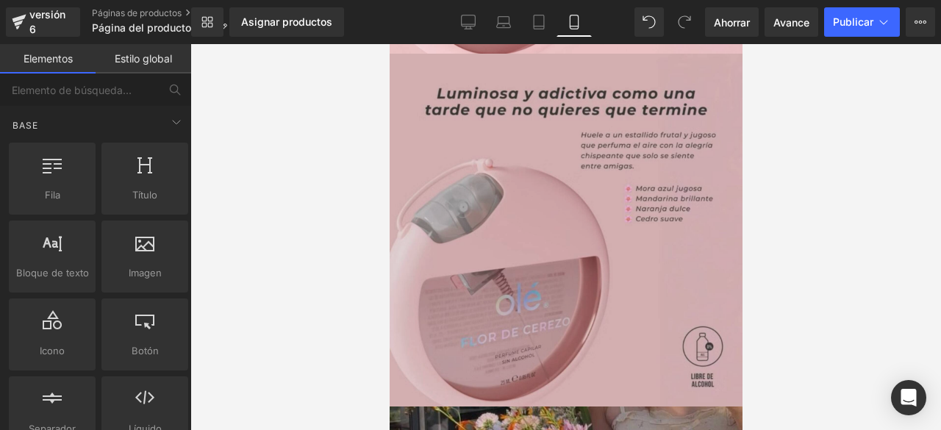
click at [654, 188] on img at bounding box center [565, 230] width 353 height 353
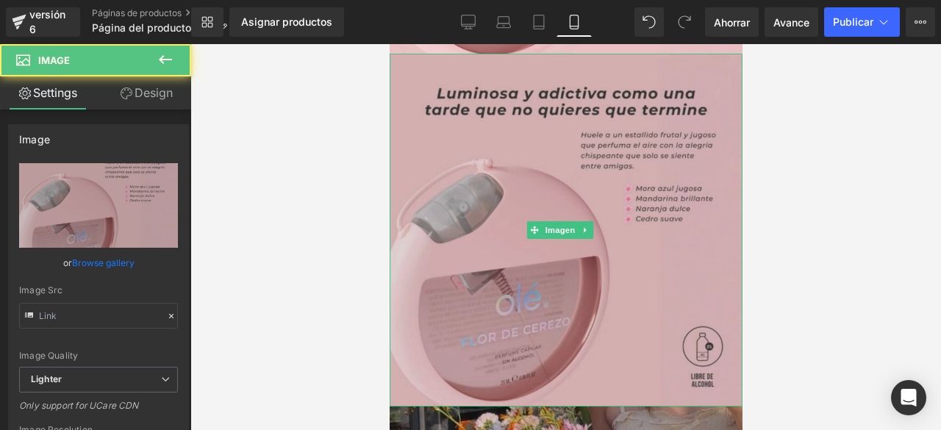
type input "[URL][DOMAIN_NAME]"
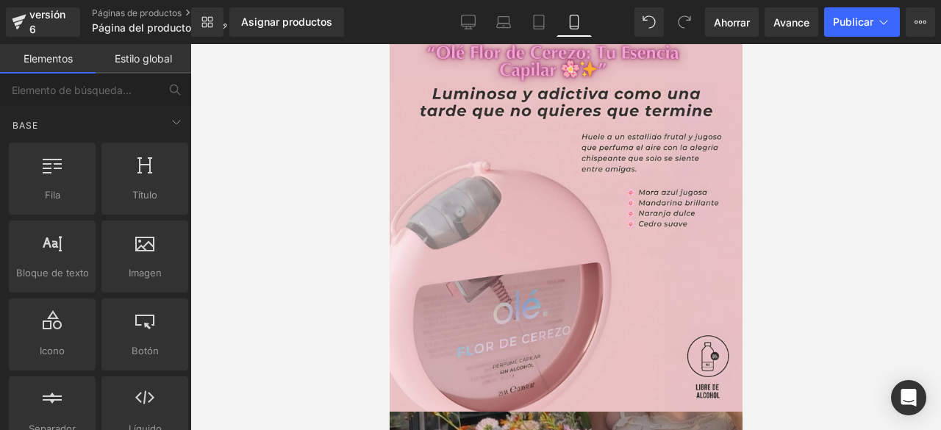
scroll to position [0, 0]
